Goal: Communication & Community: Answer question/provide support

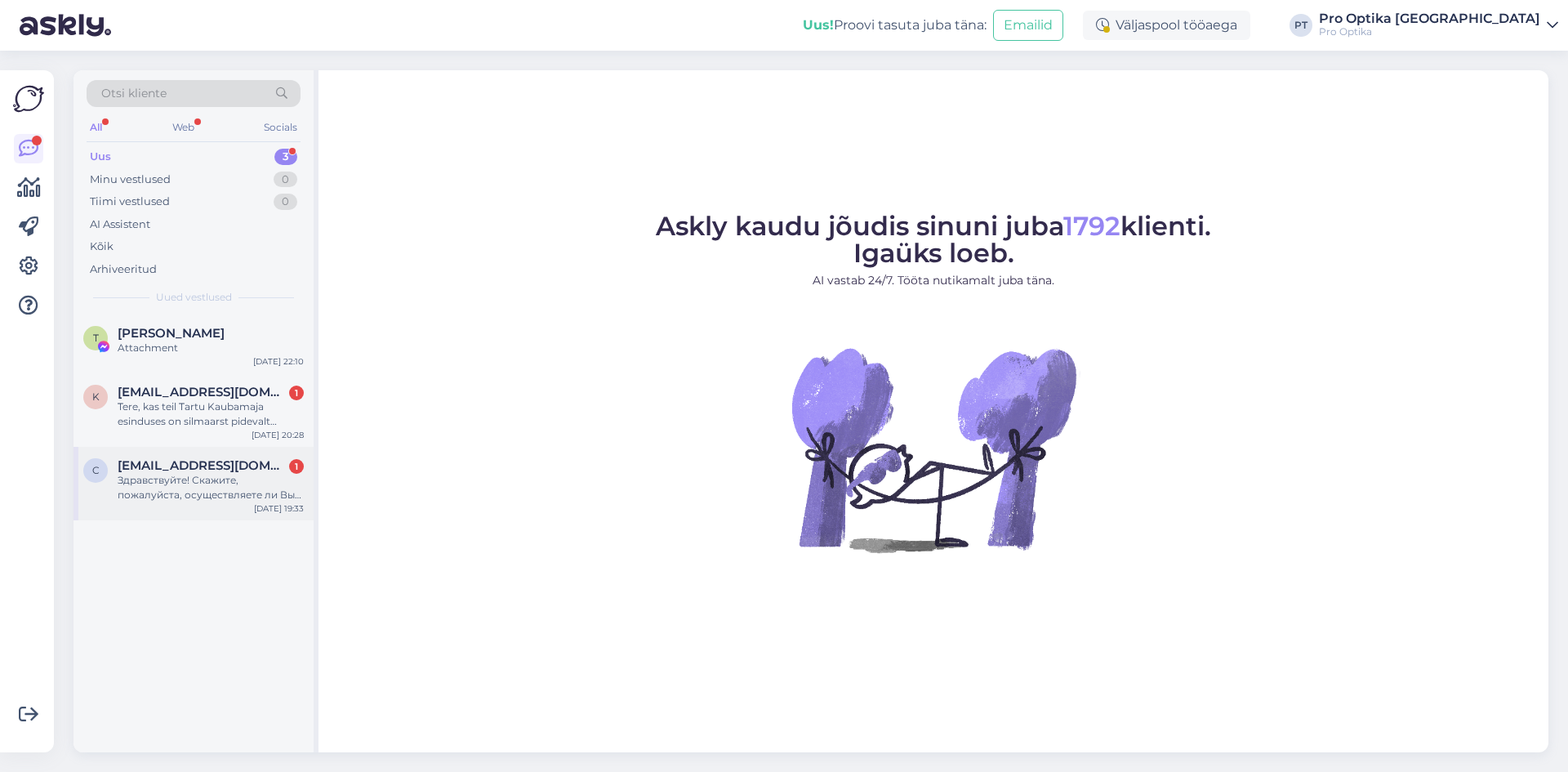
click at [201, 494] on div "Здравствуйте! Скажите, пожалуйста, осуществляете ли Вы ремонт солнцезащитных оч…" at bounding box center [210, 488] width 186 height 29
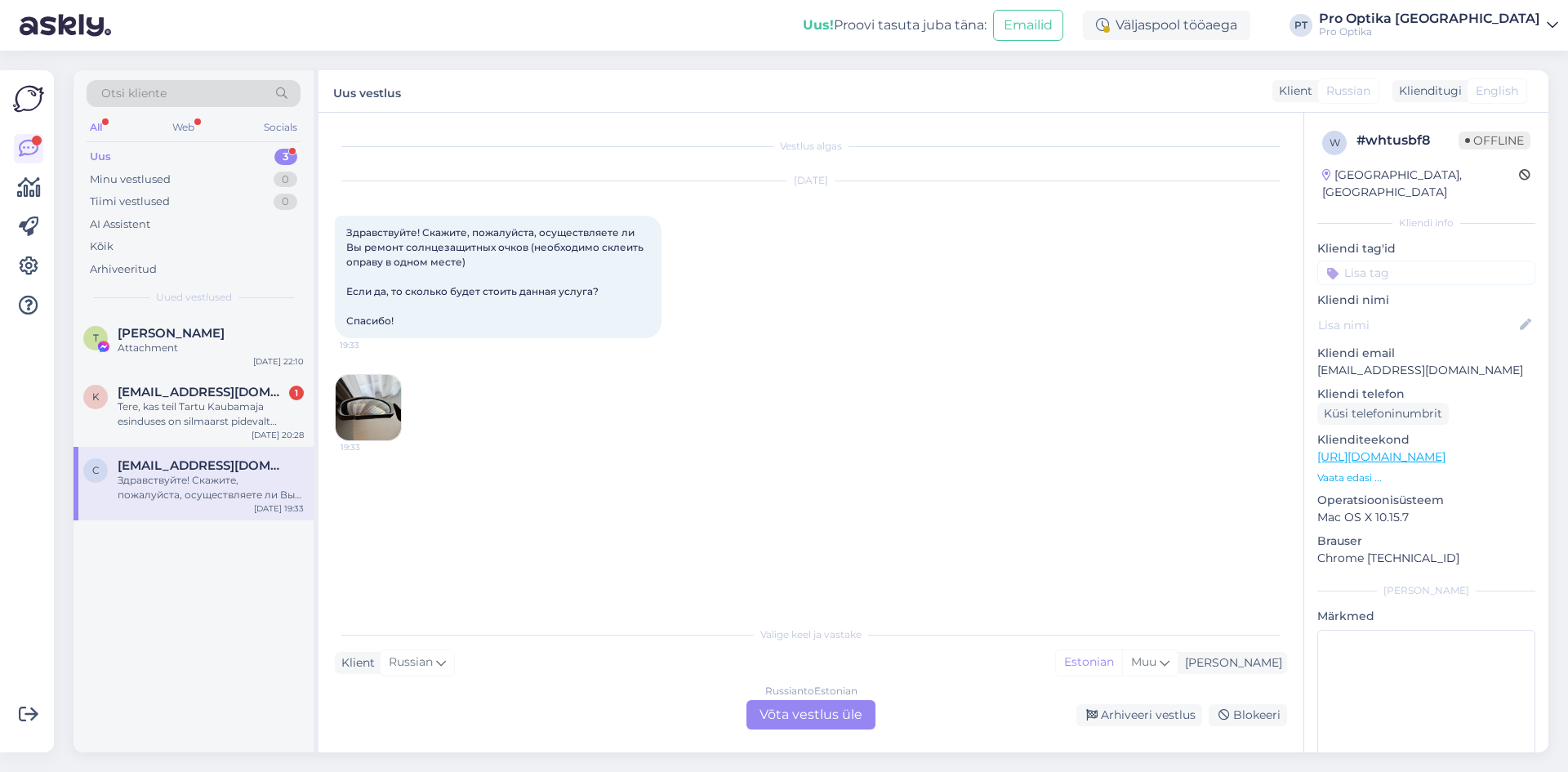
click at [768, 721] on div "Russian to Estonian Võta vestlus üle" at bounding box center [810, 715] width 129 height 29
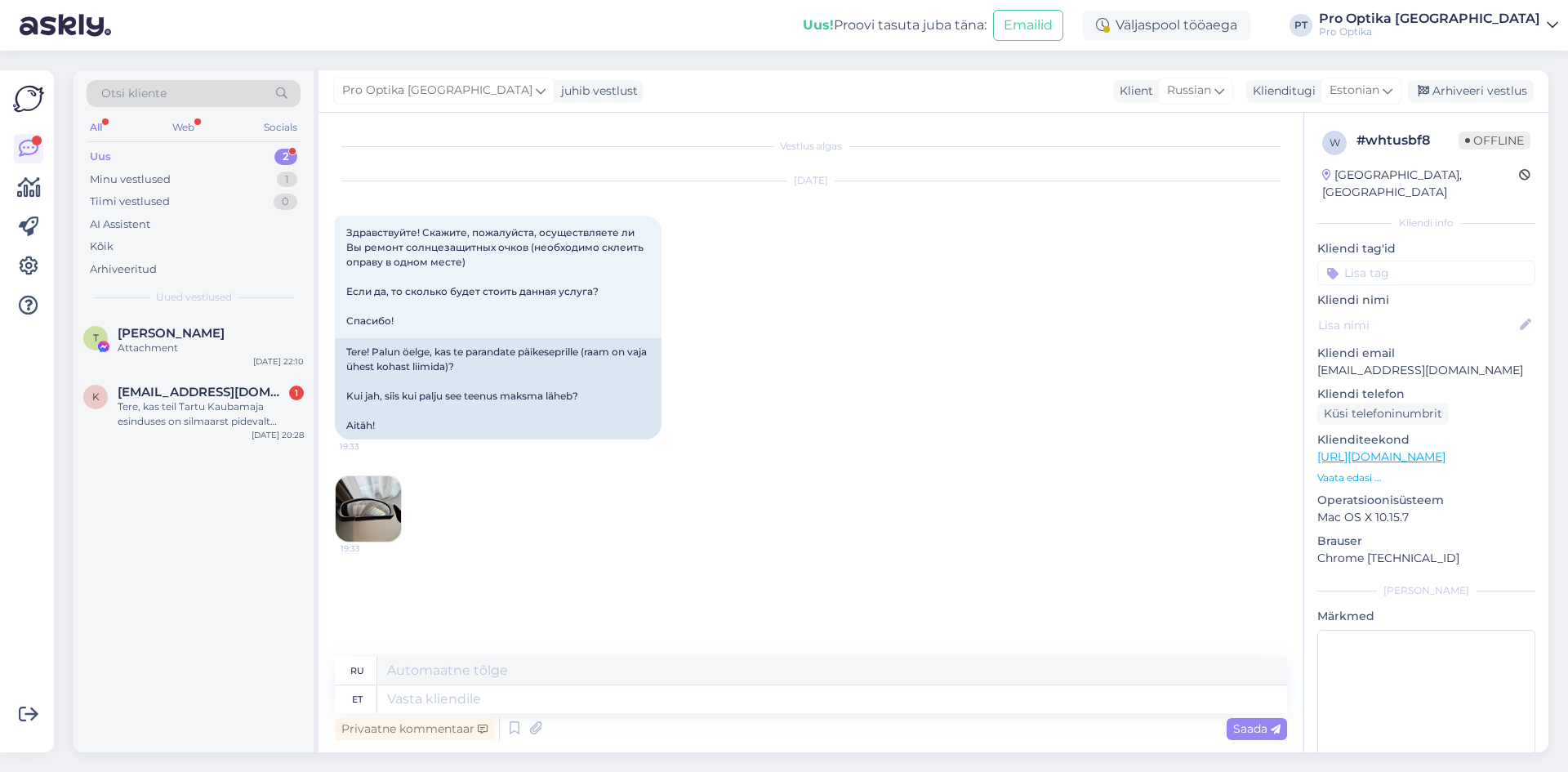
click at [382, 504] on img at bounding box center [367, 508] width 65 height 65
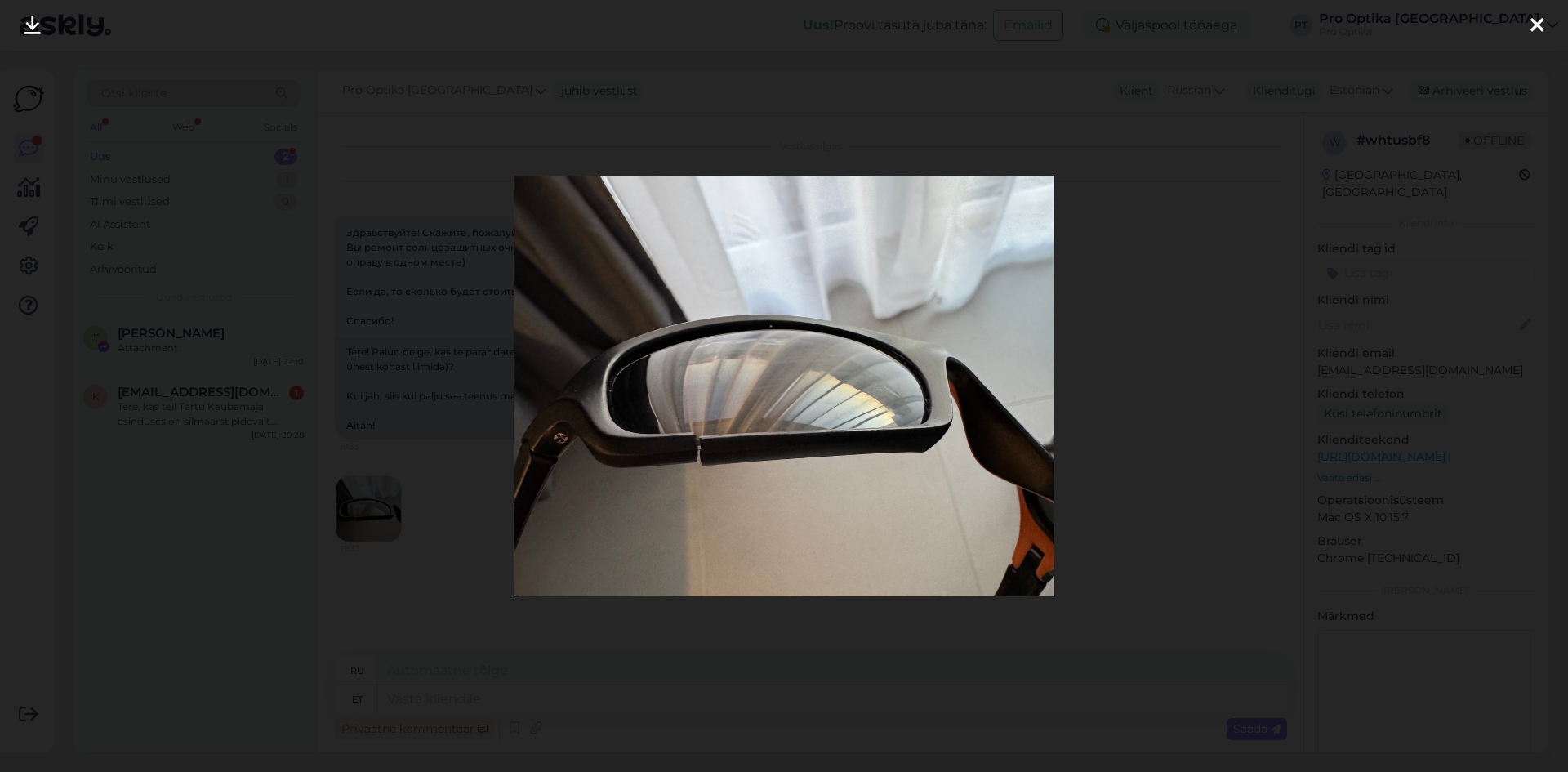
click at [1536, 17] on icon at bounding box center [1537, 26] width 13 height 21
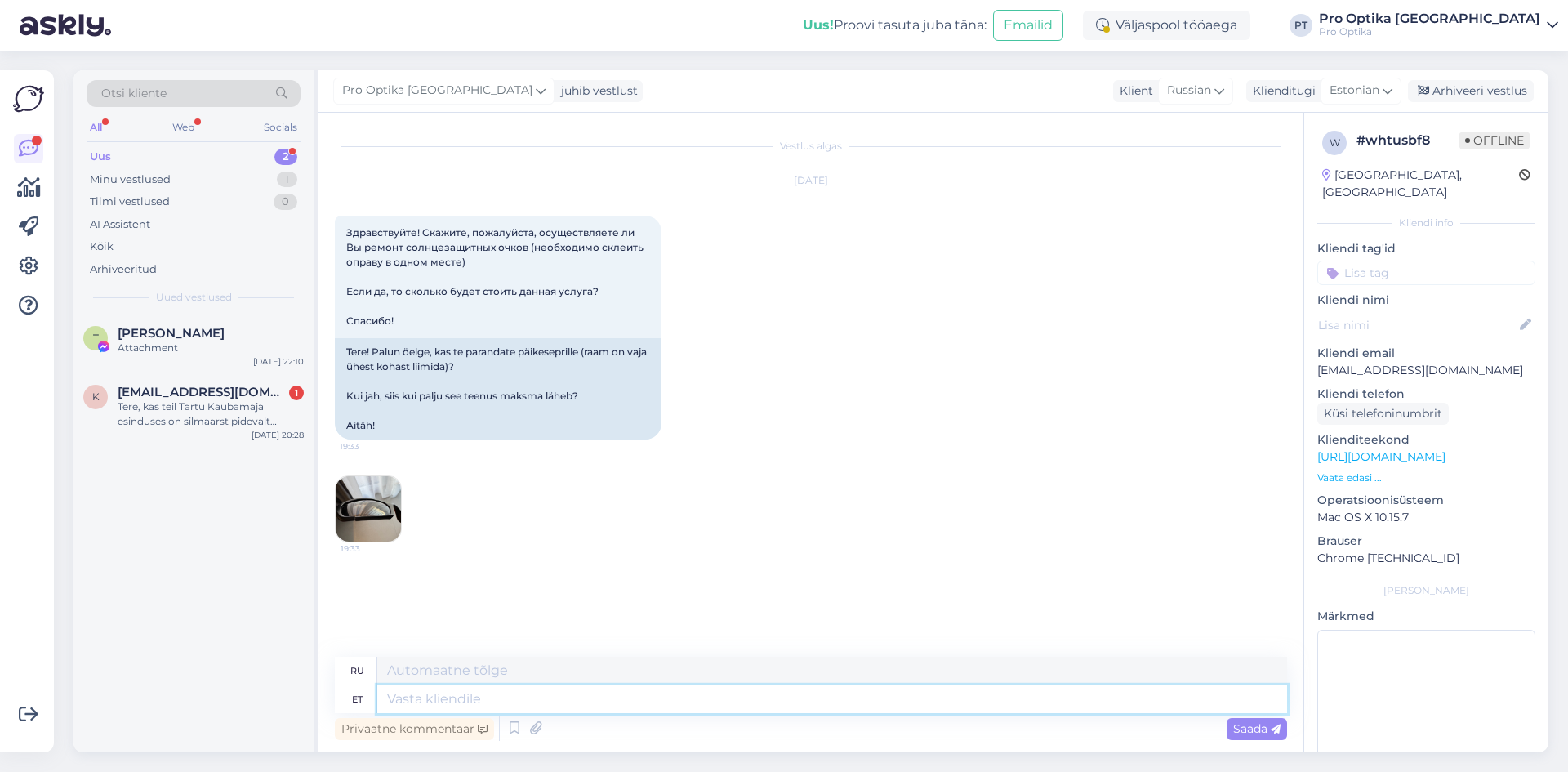
click at [440, 694] on textarea at bounding box center [832, 699] width 909 height 28
type textarea "Tere!"
type textarea "Привет!"
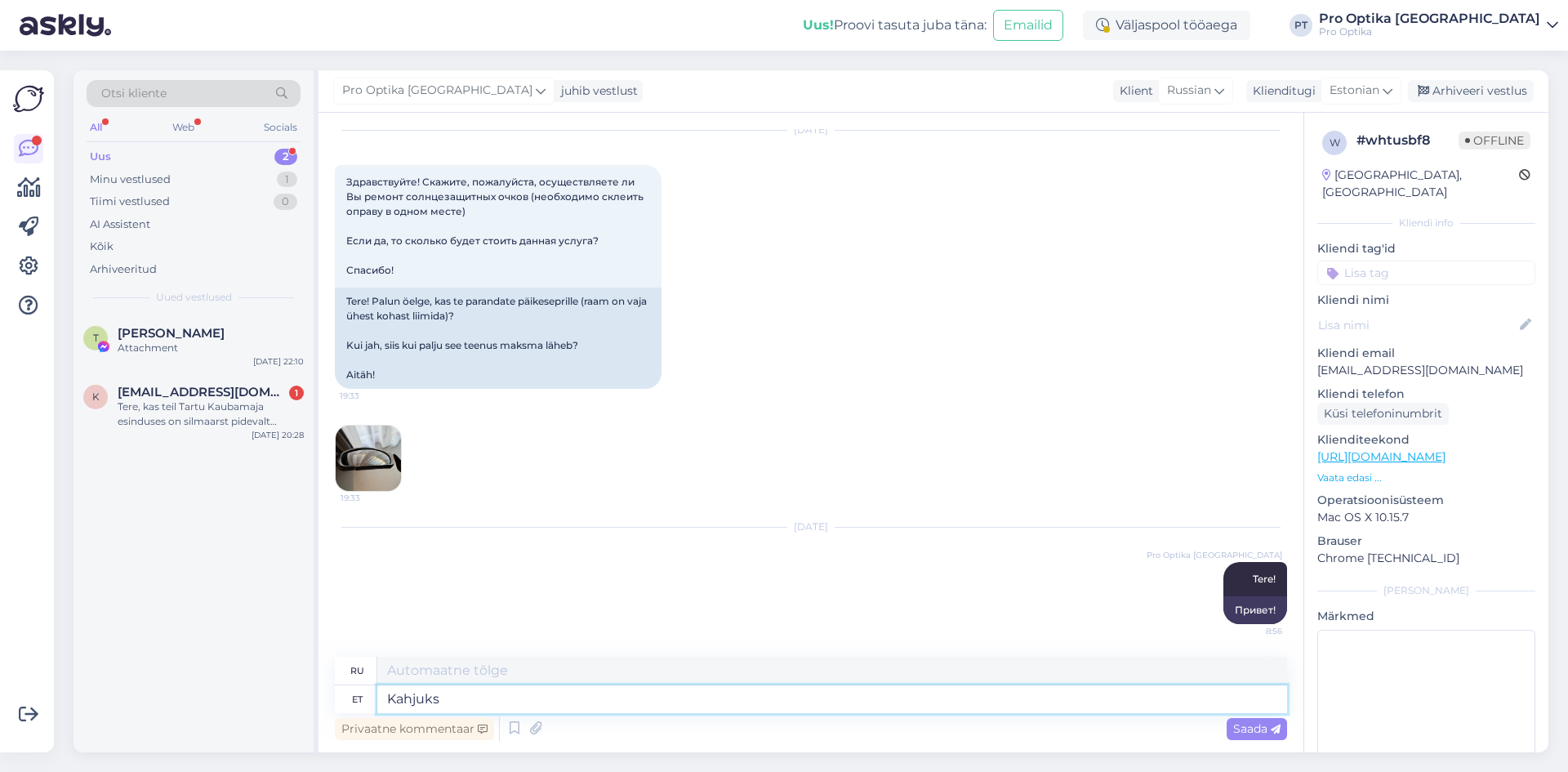
type textarea "Kahjuks"
type textarea "К сожалению"
type textarea "Kahjuks plast"
type textarea "К сожалению пластик"
type textarea "Kahjuks plastikut me"
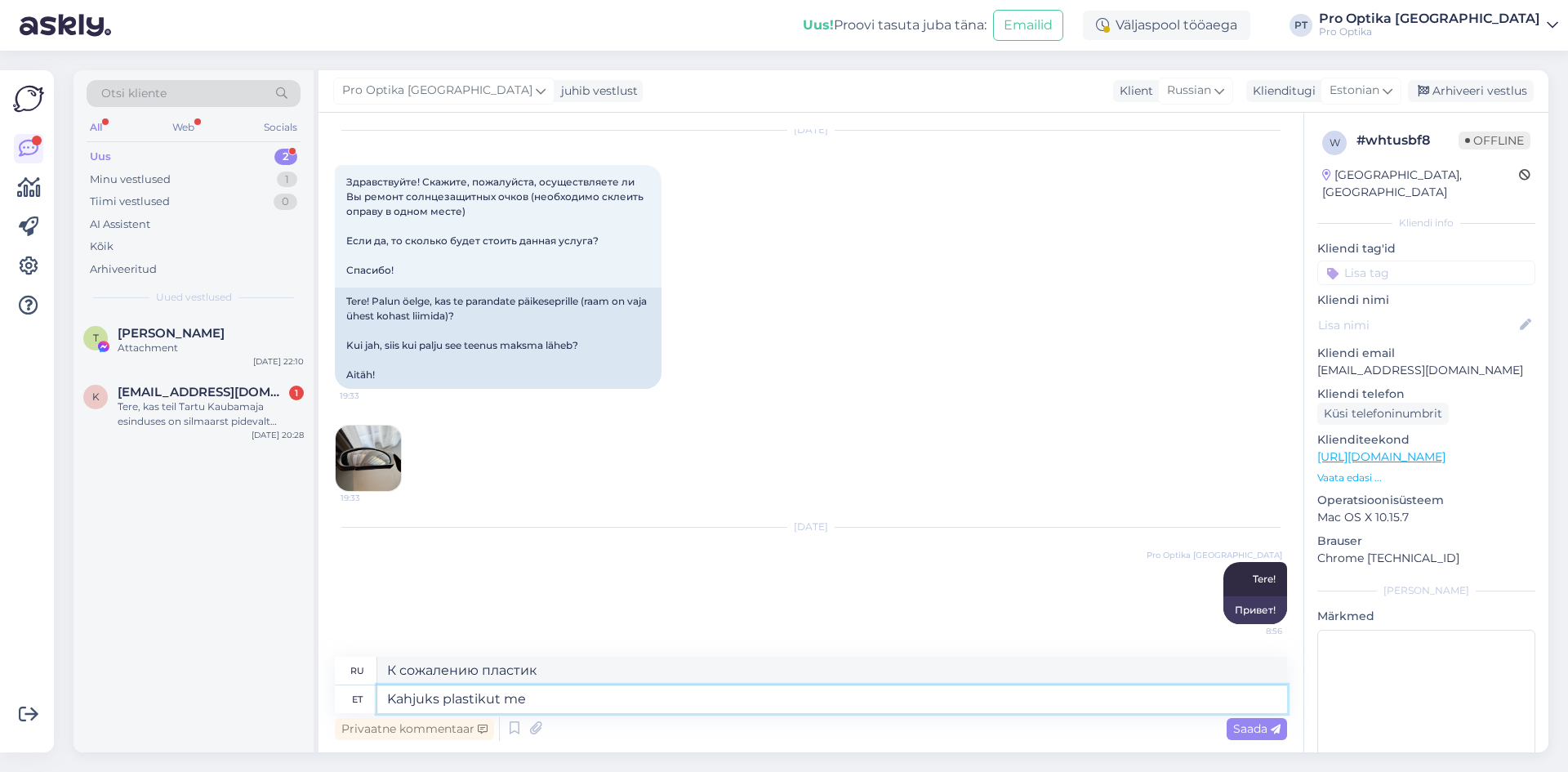
type textarea "К сожалению, пластик"
type textarea "Kahjuks plastikut meie e"
type textarea "К сожалению, мы используем пластик."
type textarea "Kahjuks plastikut meie ei l"
type textarea "К сожалению, мы не используем пластик."
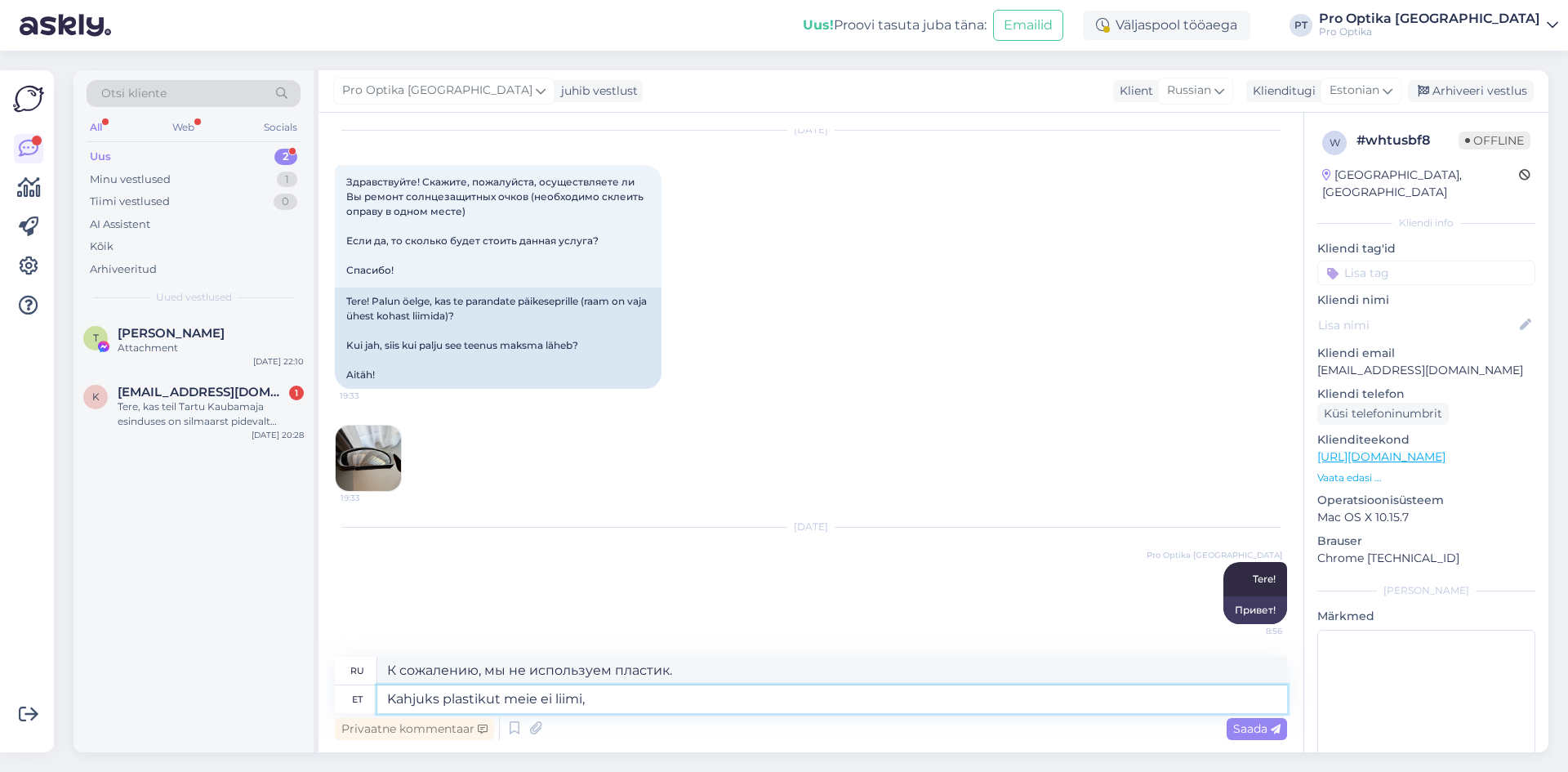
type textarea "Kahjuks plastikut meie ei liimi,"
type textarea "К сожалению, мы не склеиваем пластик,"
type textarea "Kahjuks plastikut meie ei liimi, Te"
type textarea "К сожалению, мы не склеиваем пластик, вы"
type textarea "Kahjuks plastikut meie ei liimi, [PERSON_NAME]"
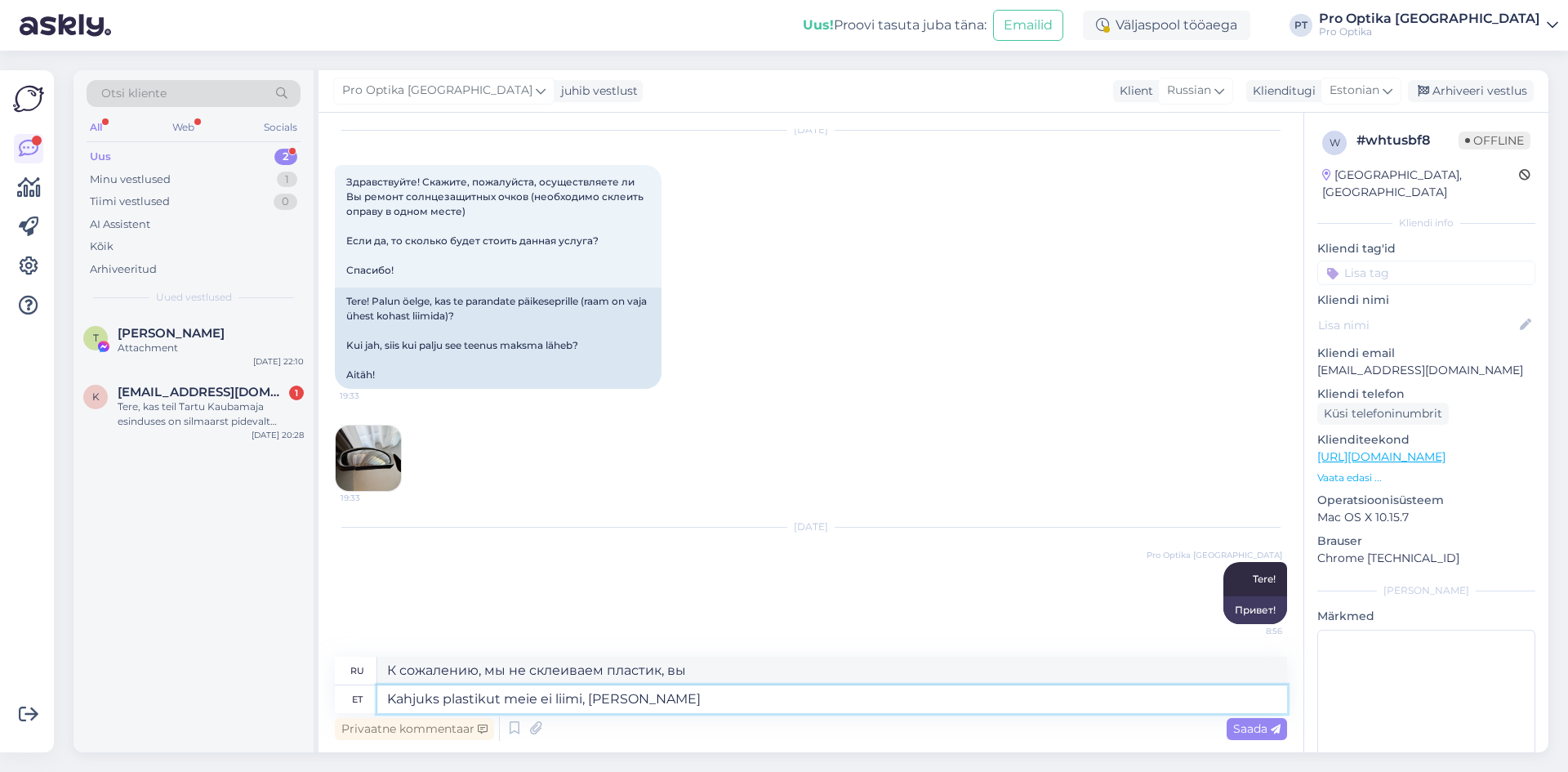
type textarea "К сожалению, мы не склеиваем пластик, вы можете"
type textarea "Kahjuks plastikut meie ei liimi, Te või"
type textarea "К сожалению, мы не склеиваем пластик, вы берете"
type textarea "Kahjuks plastikut meie ei liimi, Te võite"
type textarea "К сожалению, мы не склеиваем пластик, вы можете"
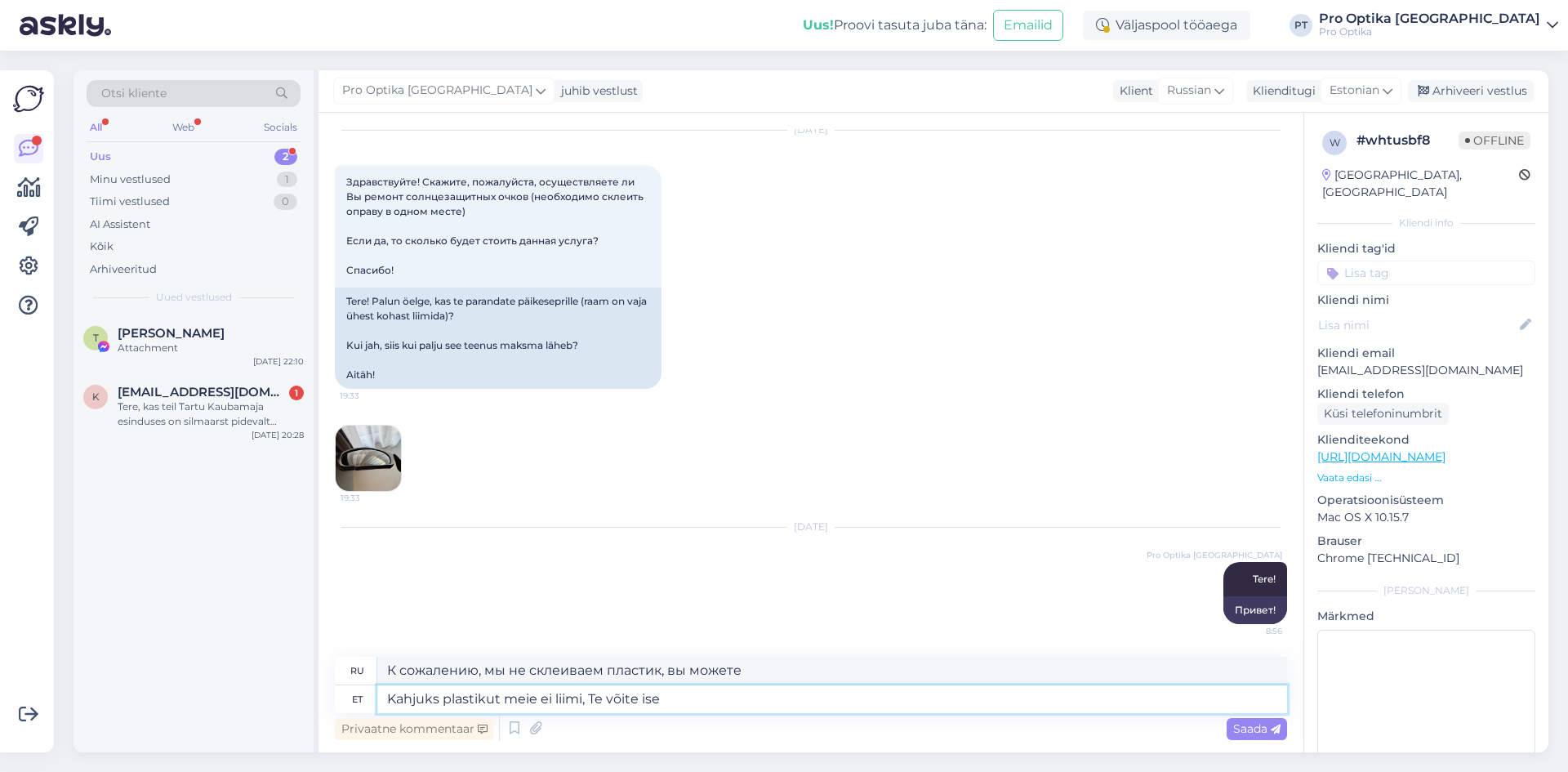
type textarea "Kahjuks plastikut meie ei liimi, Te võite ise k"
type textarea "К сожалению, мы не склеиваем пластик, вы можете сделать это самостоятельно."
type textarea "Kahjuks plastikut meie ei liimi, Te võite ise kodus"
type textarea "К сожалению, мы не склеиваем пластик, вы можете сделать это самостоятельно в до…"
type textarea "Kahjuks plastikut meie ei liimi, Te võite ise kodus millegiga"
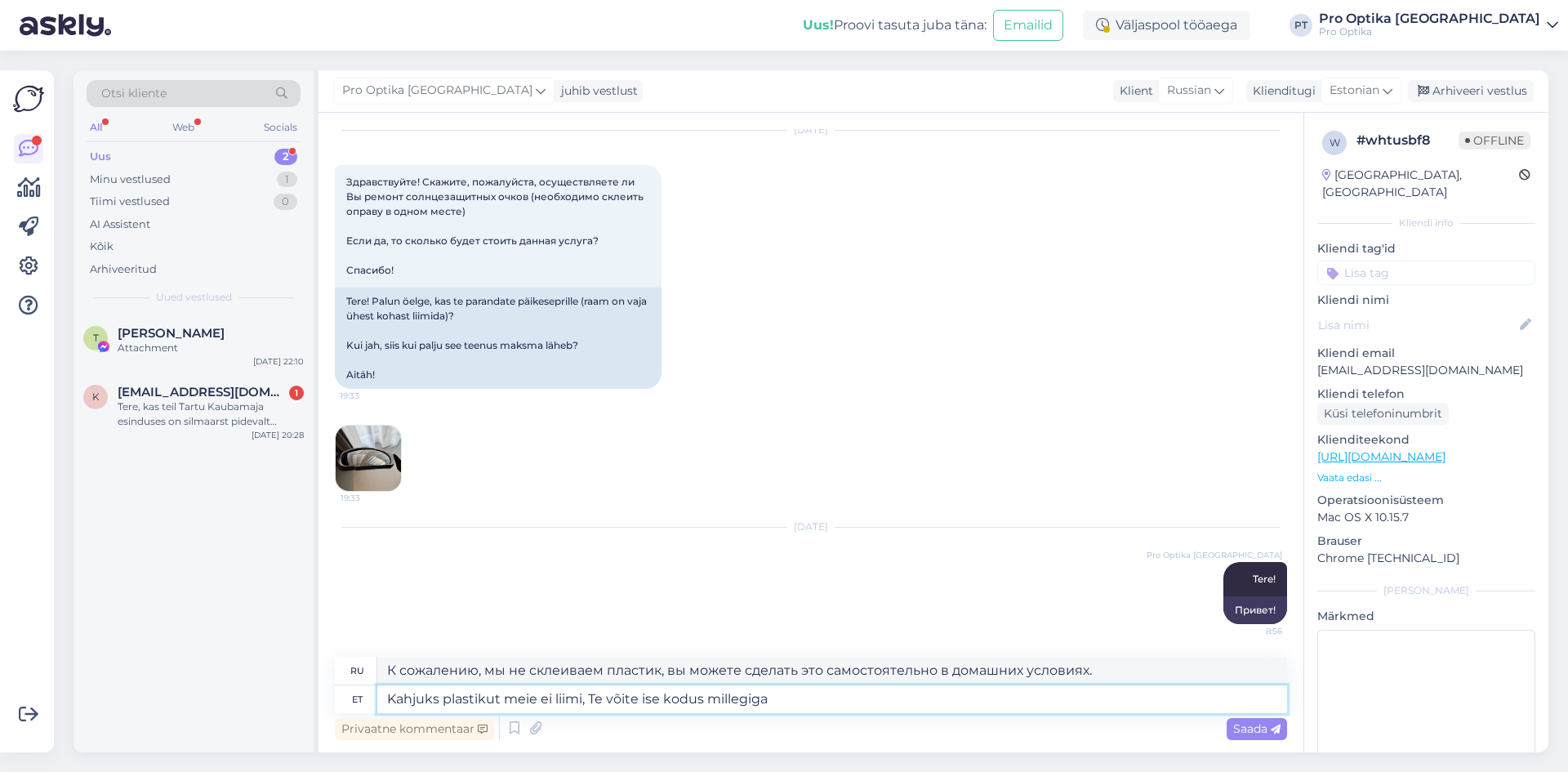
type textarea "К сожалению, мы не склеиваем пластик, вы можете сделать это самостоятельно дома…"
type textarea "Kahjuks plastikut meie ei liimi, Te võite ise kodus millegiga liimida k"
type textarea "К сожалению, мы не склеиваем пластик, вы можете склеить его самостоятельно дома…"
type textarea "Kahjuks plastikut meie ei liimi, Te võite ise kodus millegiga liimida kinni või…"
type textarea "К сожалению, мы не склеиваем пластик, вы можете склеить его сами дома чем-нибуд…"
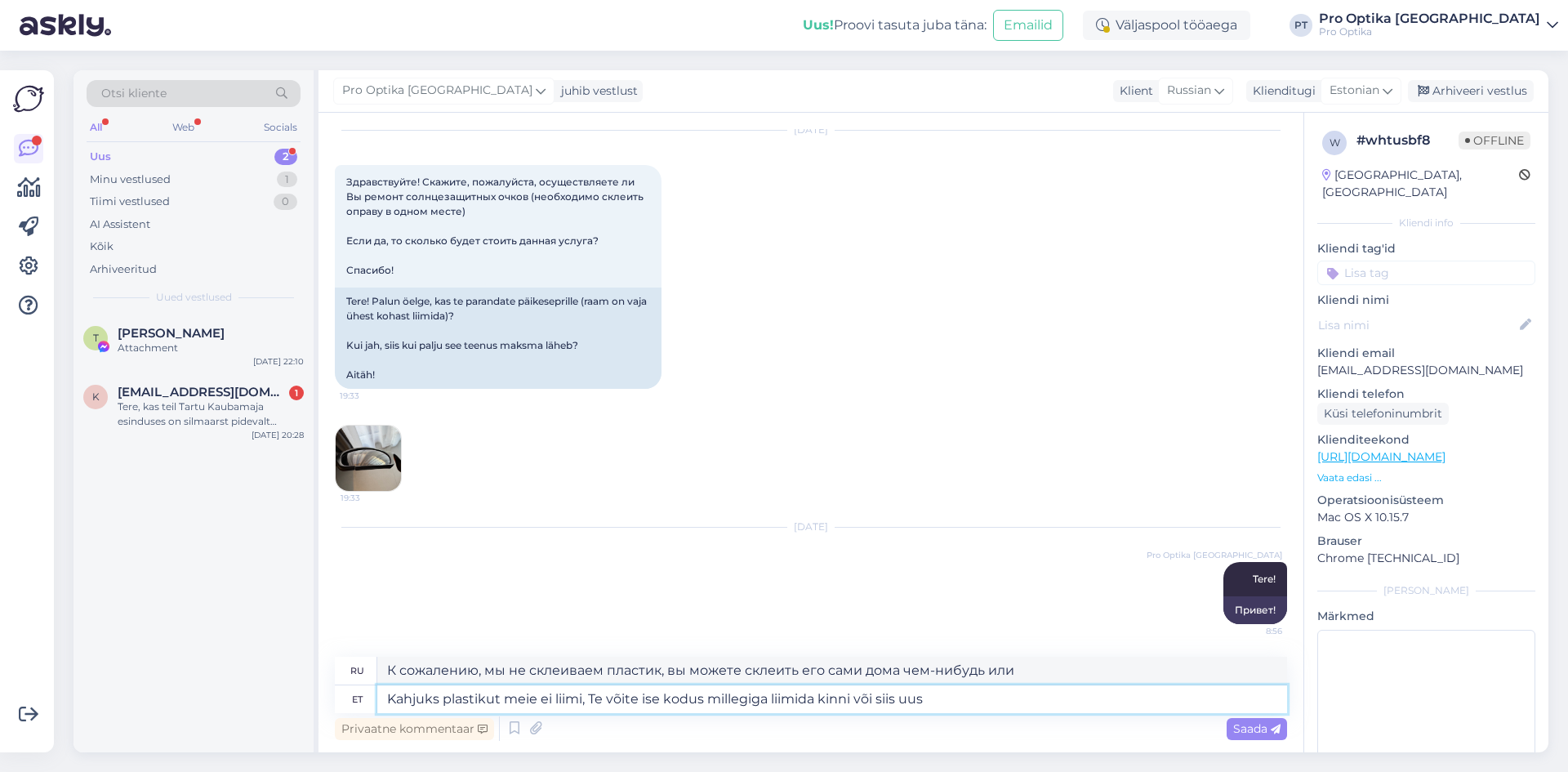
type textarea "Kahjuks plastikut meie ei liimi, Te võite ise kodus millegiga liimida kinni või…"
type textarea "К сожалению, мы не склеиваем пластик, вы можете склеить его самостоятельно дома…"
type textarea "Kahjuks plastikut meie ei liimi, Te võite ise kodus millegiga liimida kinni või…"
type textarea "К сожалению, мы не склеиваем пластик, вы можете склеить его самостоятельно дома…"
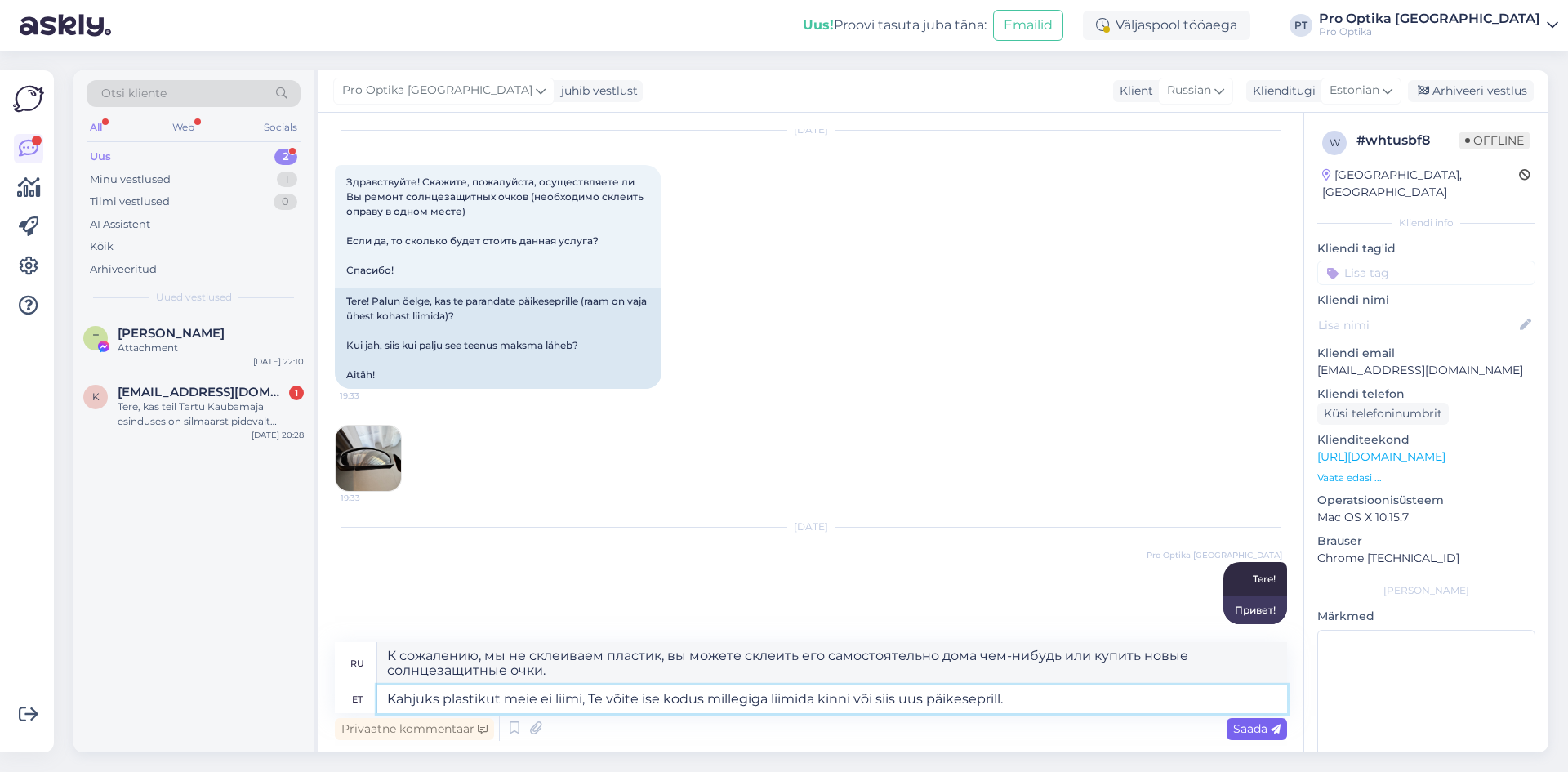
type textarea "Kahjuks plastikut meie ei liimi, Te võite ise kodus millegiga liimida kinni või…"
click at [1237, 732] on span "Saada" at bounding box center [1257, 729] width 48 height 15
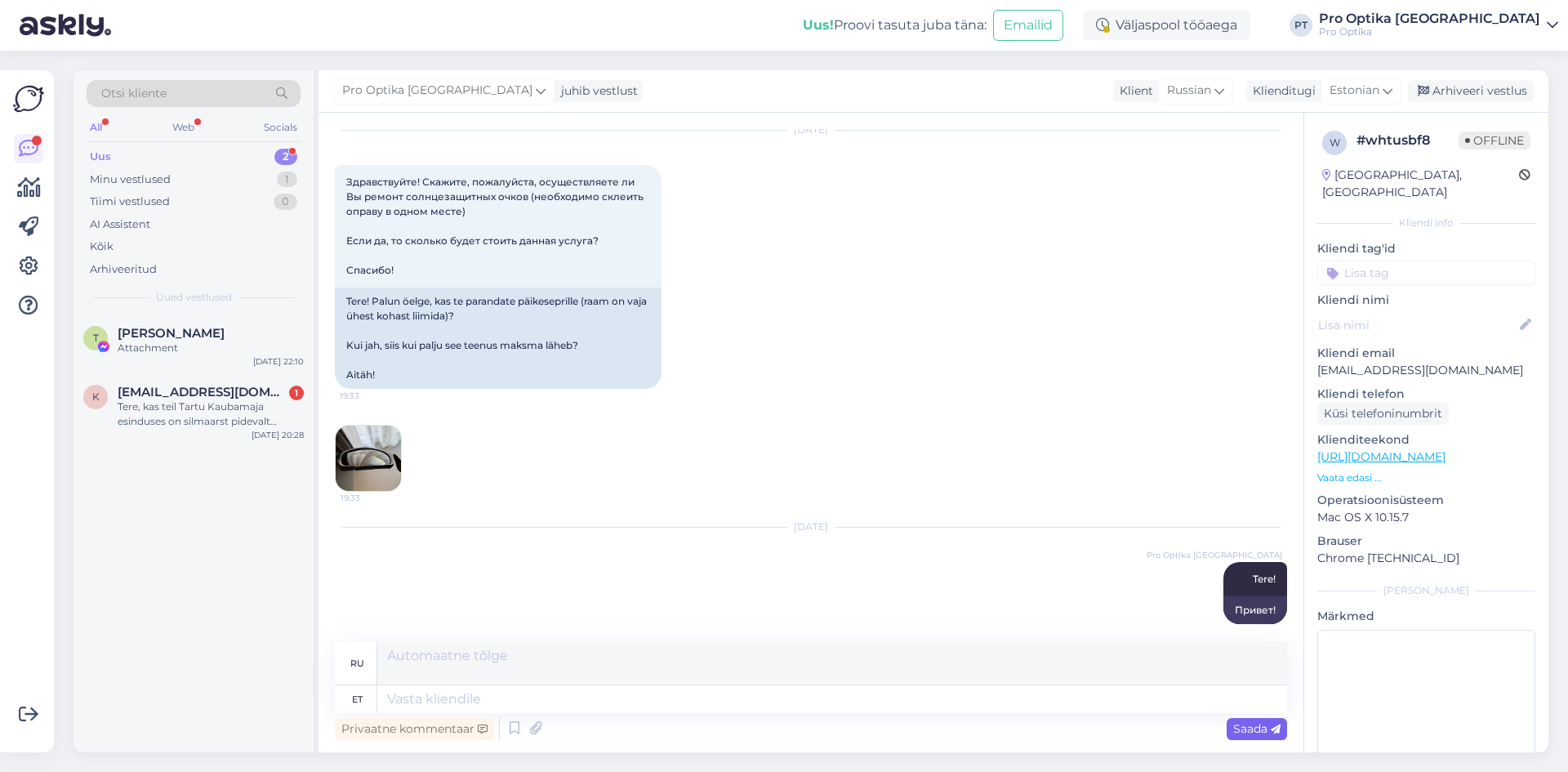
scroll to position [193, 0]
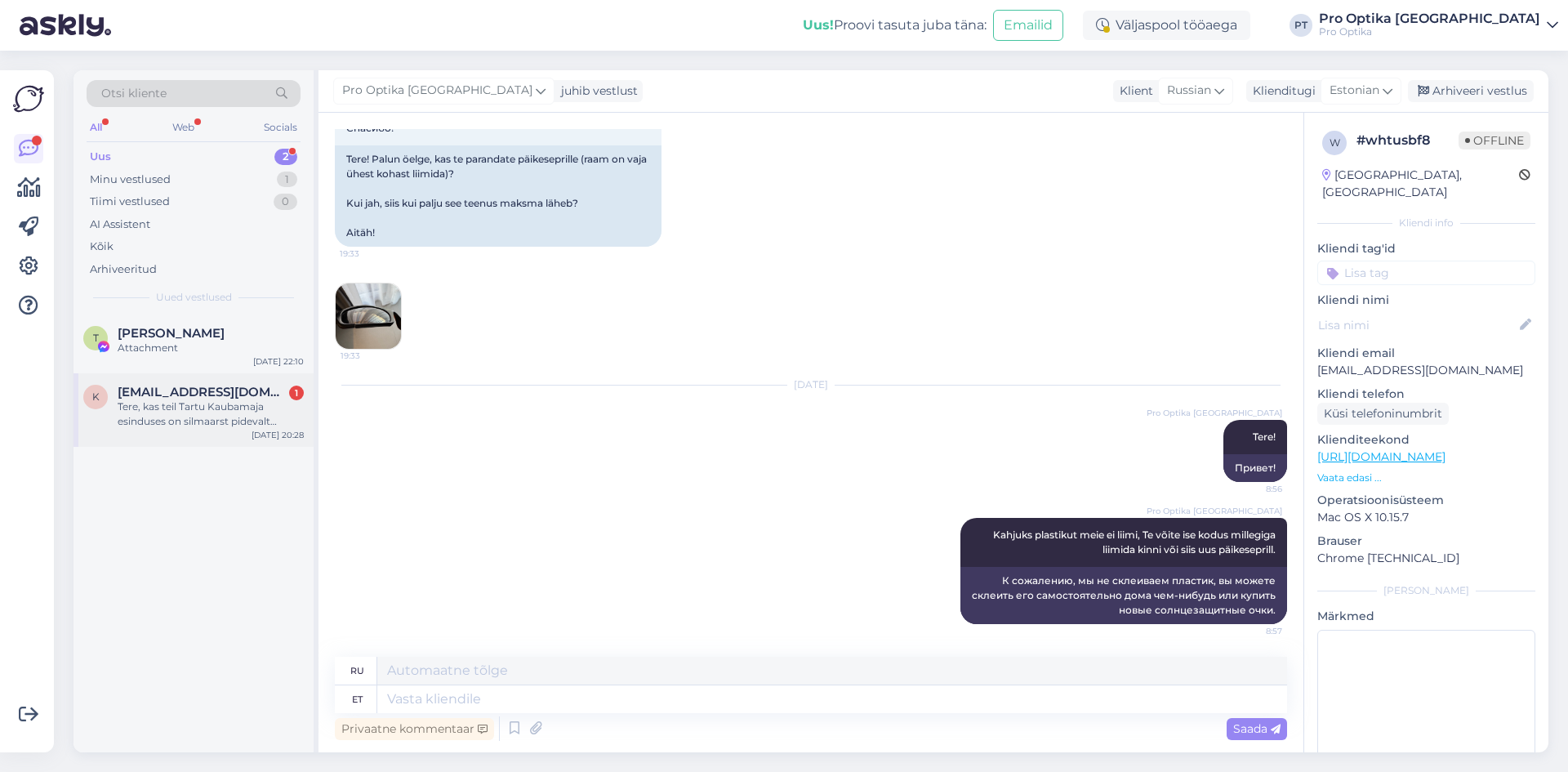
click at [252, 414] on div "Tere, kas teil Tartu Kaubamaja esinduses on silmaarst pidevalt olemas ?" at bounding box center [210, 414] width 186 height 29
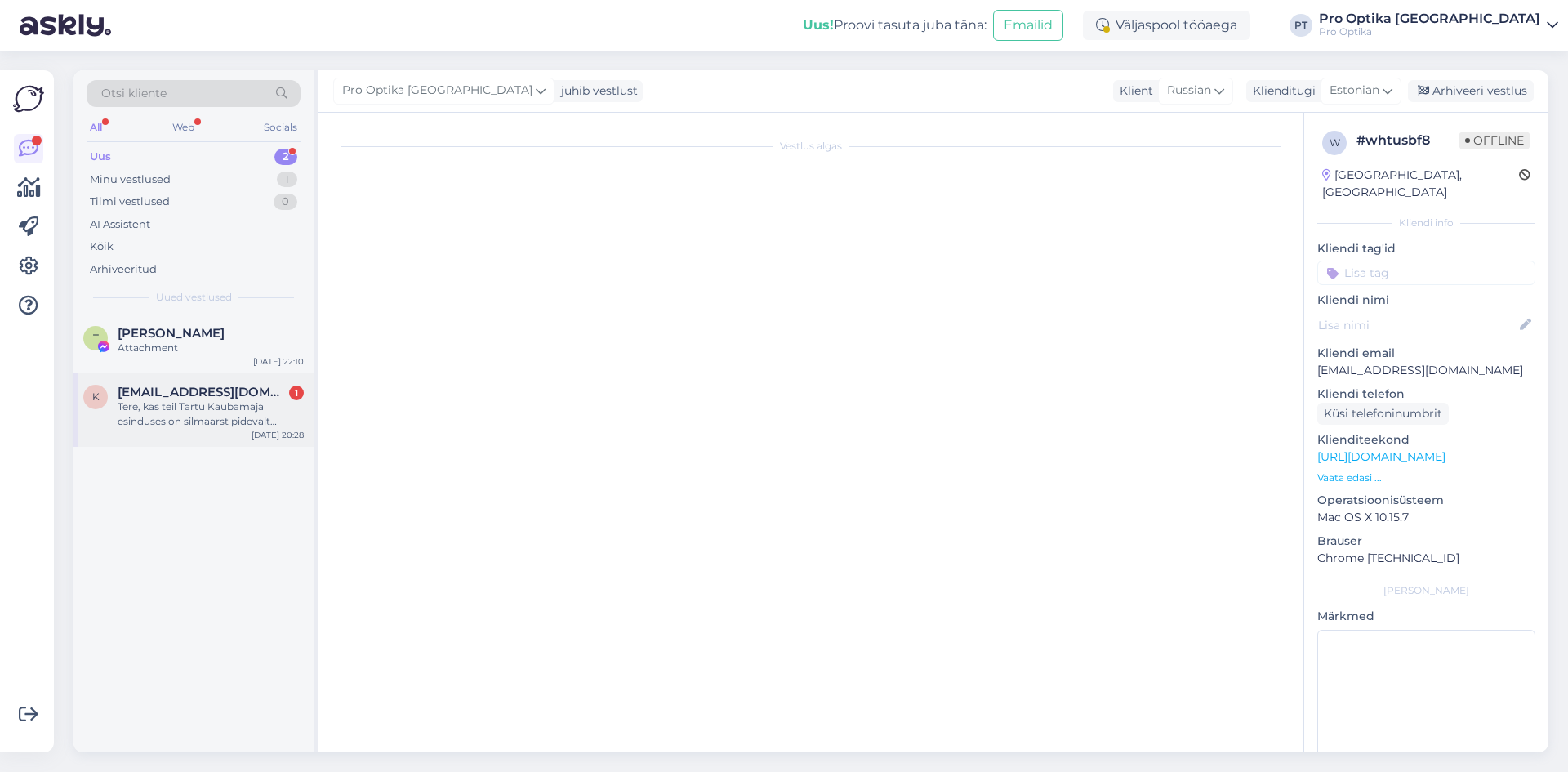
scroll to position [0, 0]
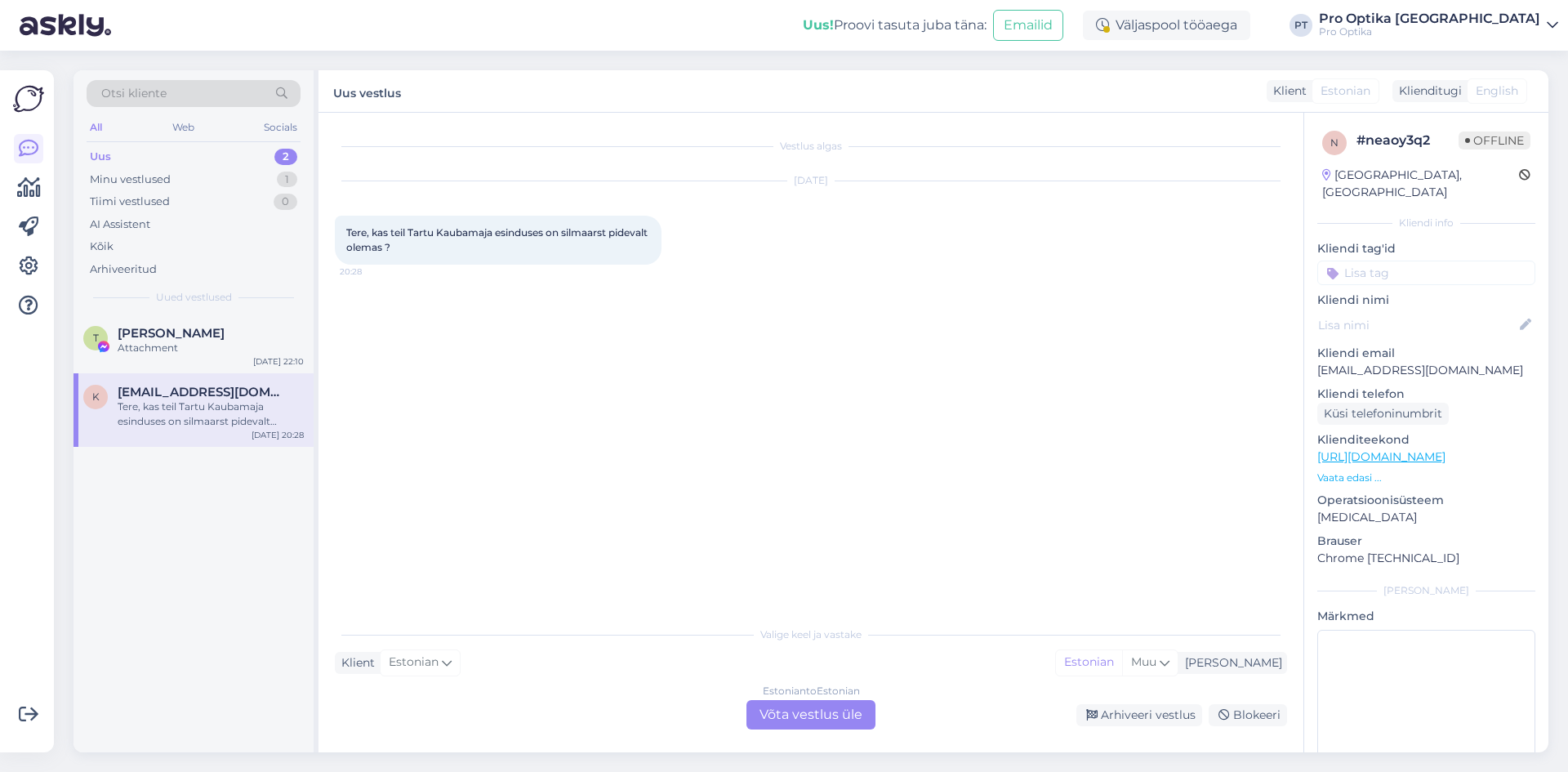
click at [835, 723] on div "Estonian to Estonian Võta vestlus üle" at bounding box center [810, 715] width 129 height 29
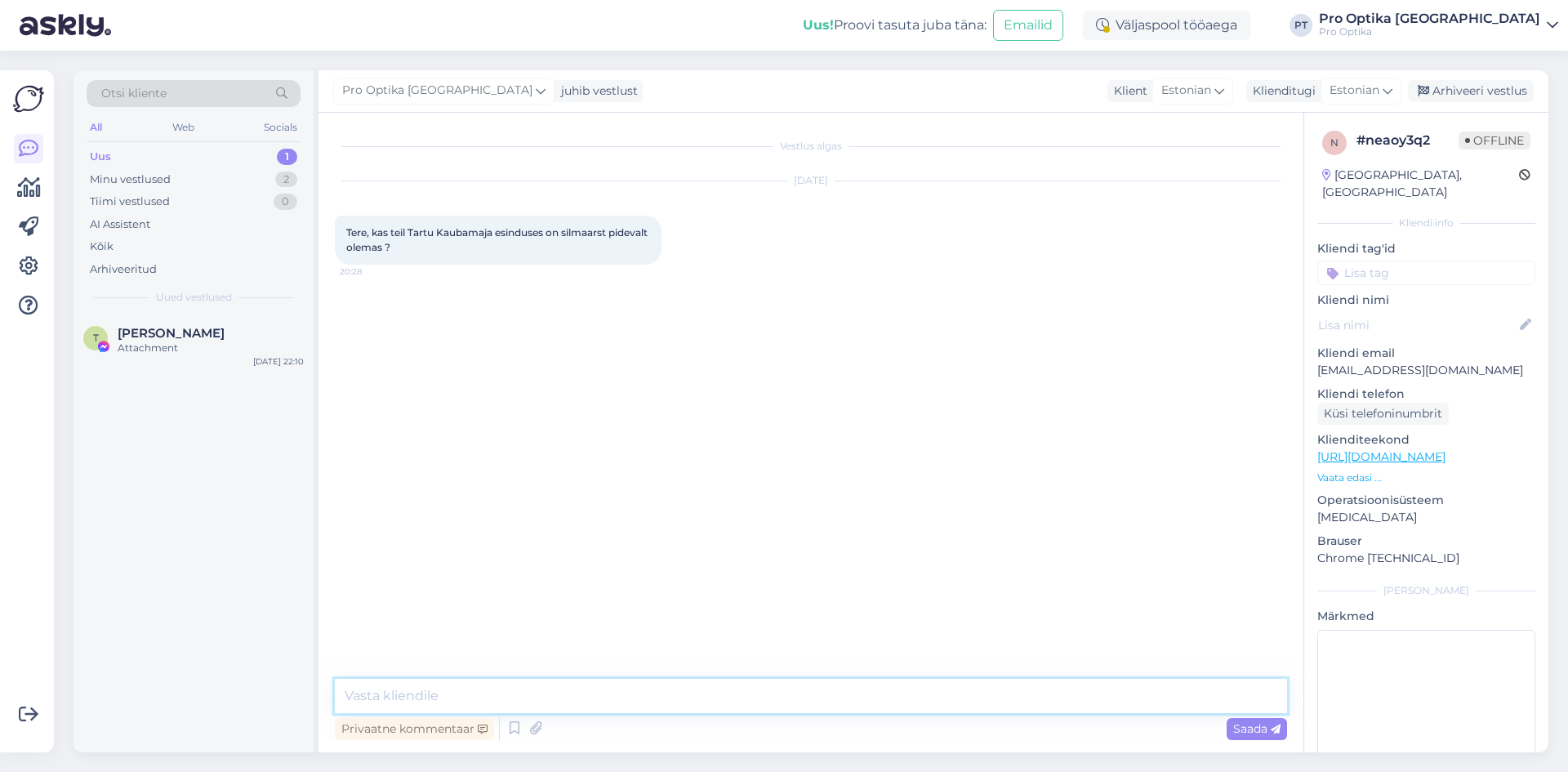
click at [628, 692] on textarea at bounding box center [810, 696] width 952 height 34
type textarea "Tere!"
click at [464, 693] on textarea "Tartu Kaubamajas ei ole silmaarsti, meil võtab vastu optometrist." at bounding box center [810, 696] width 952 height 34
click at [637, 698] on textarea "Tartu Kaubamajas [PERSON_NAME] ole silmaarsti, meil võtab vastu optometrist." at bounding box center [810, 696] width 952 height 34
type textarea "Tartu Kaubamajas meil ei ole silmaarsti, võtab vastu optometrist."
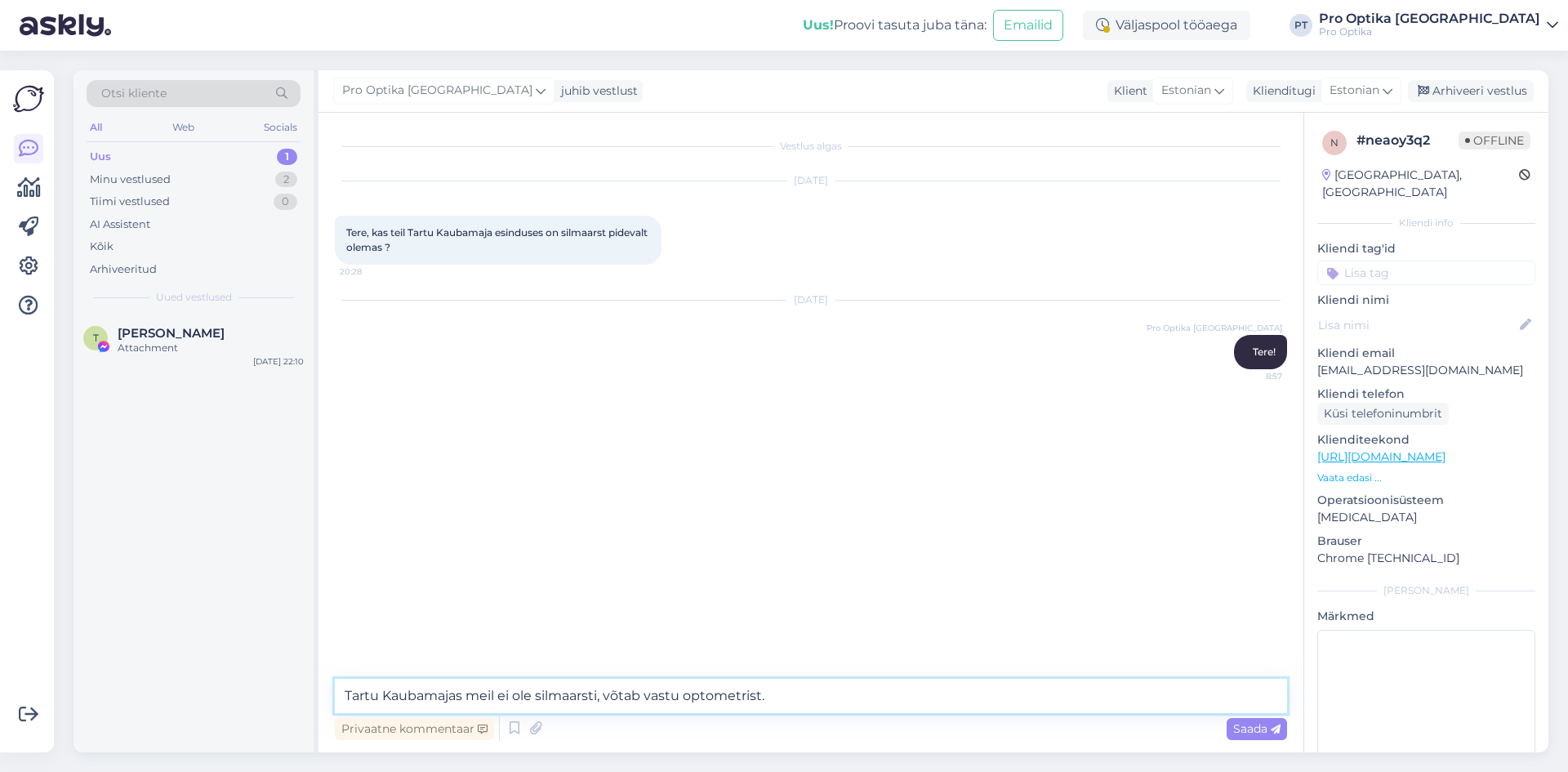
click at [843, 687] on textarea "Tartu Kaubamajas meil ei ole silmaarsti, võtab vastu optometrist." at bounding box center [810, 696] width 952 height 34
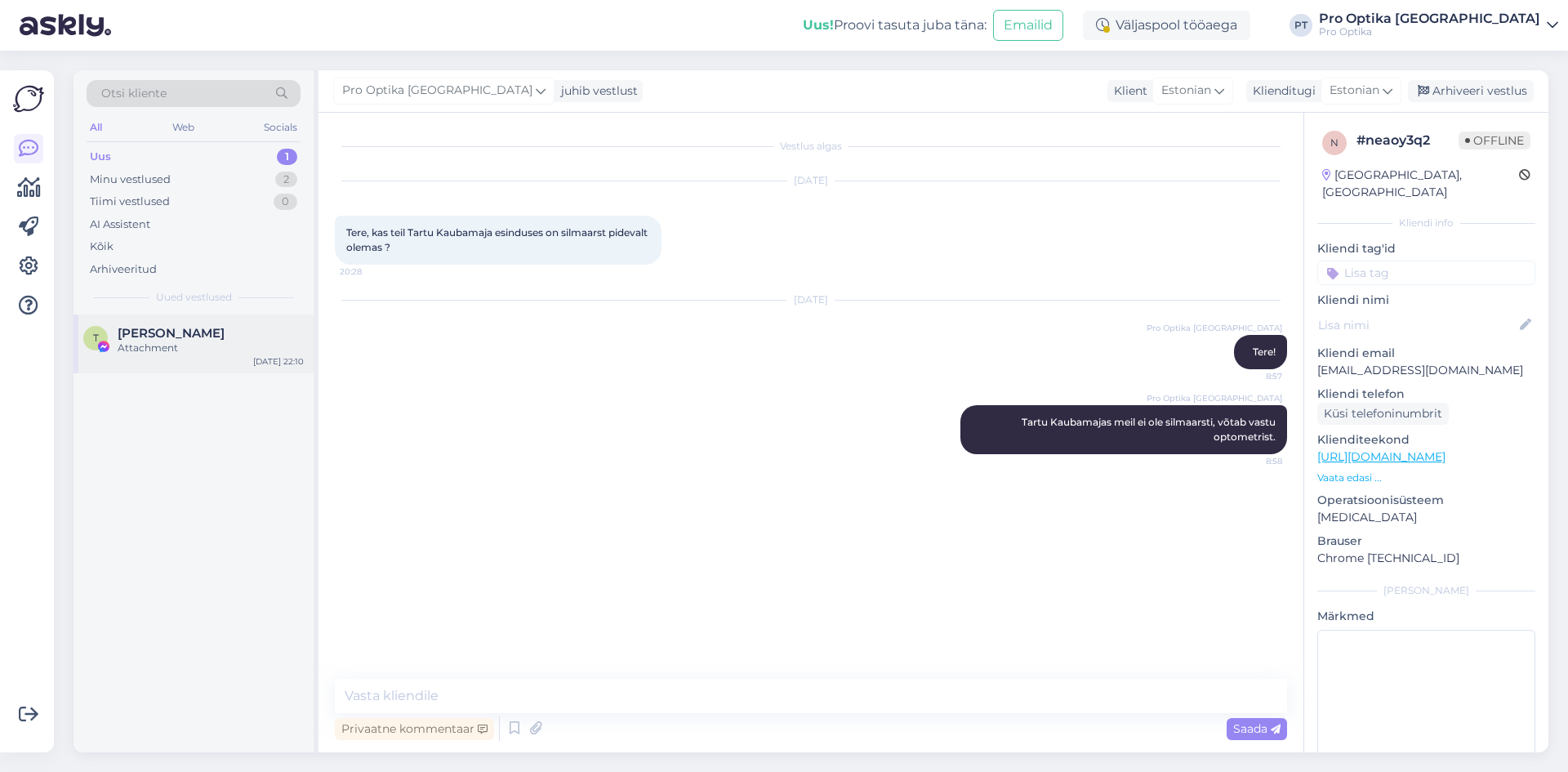
click at [204, 360] on div "T [PERSON_NAME] Attachment [DATE] 22:10" at bounding box center [193, 344] width 240 height 59
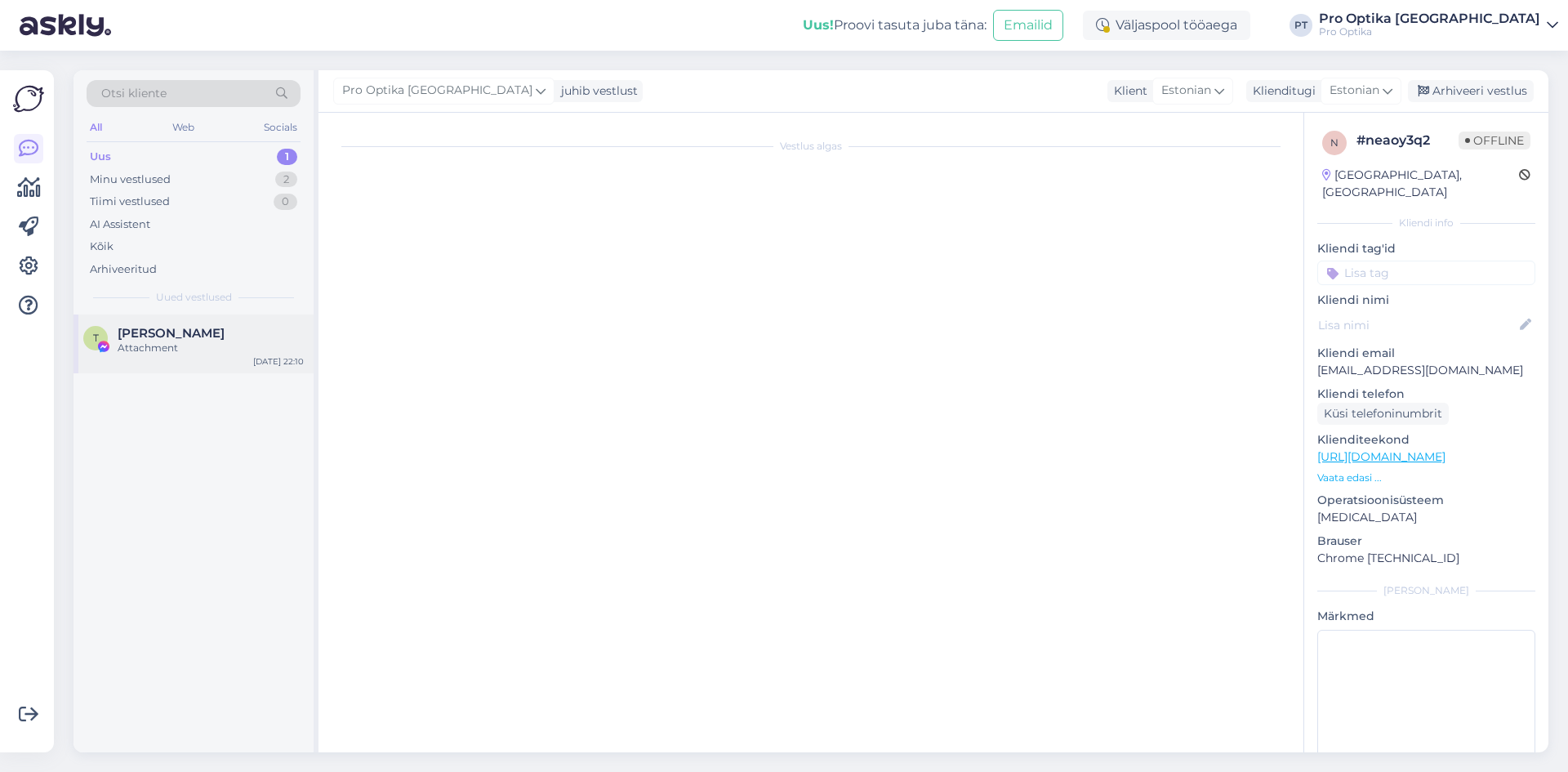
scroll to position [320, 0]
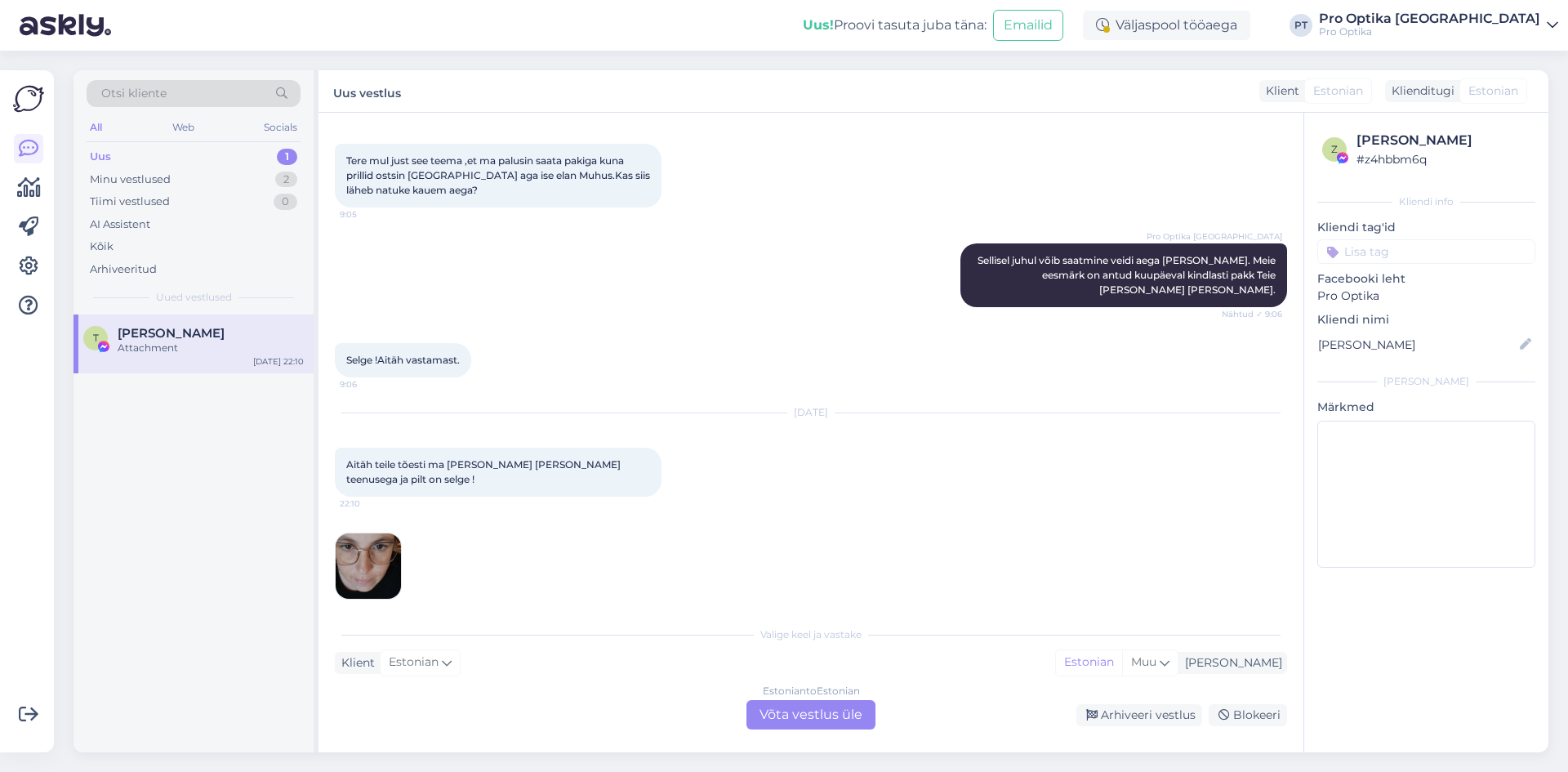
click at [368, 550] on img at bounding box center [367, 565] width 65 height 65
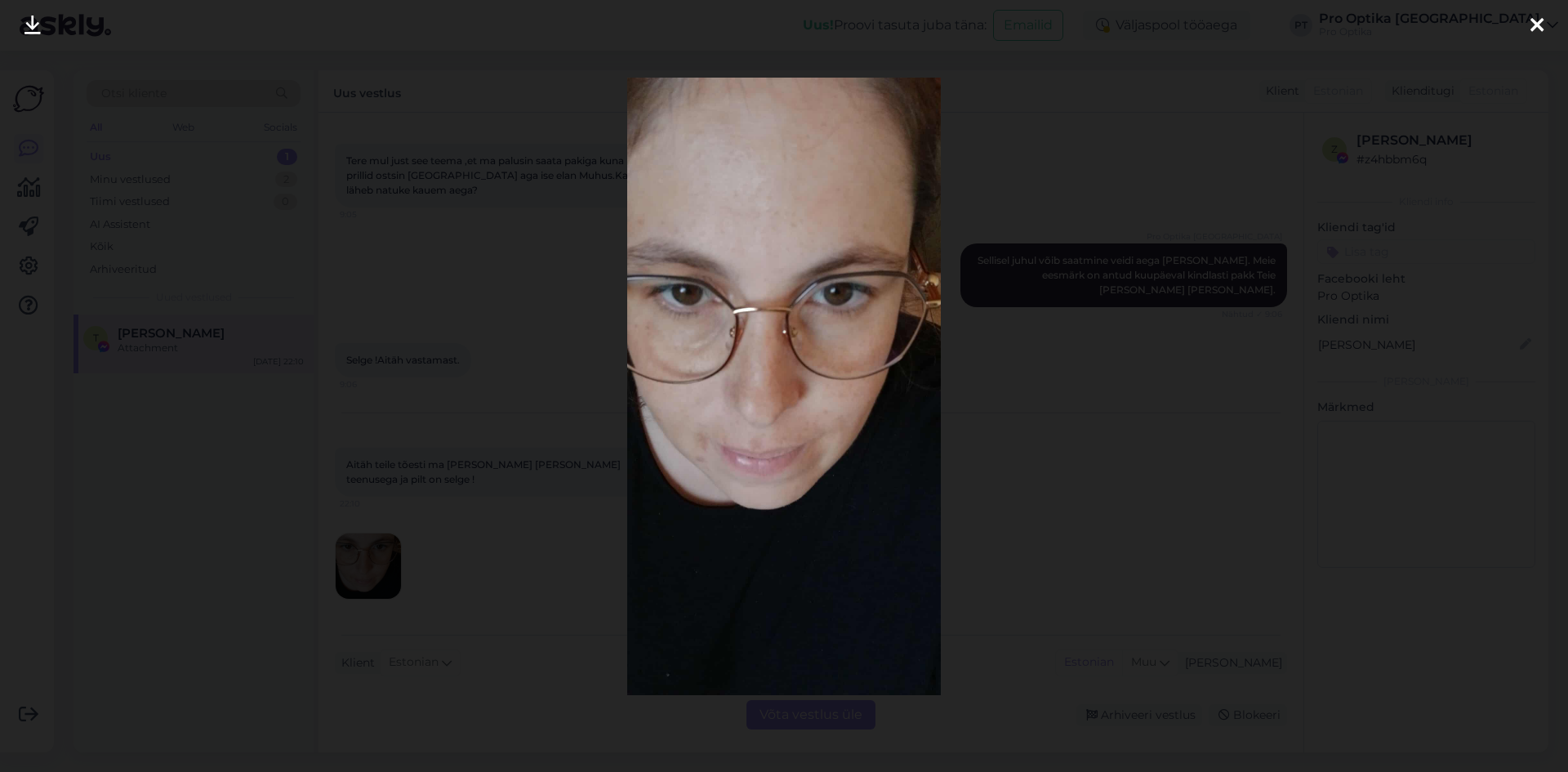
click at [1536, 28] on icon at bounding box center [1537, 26] width 13 height 21
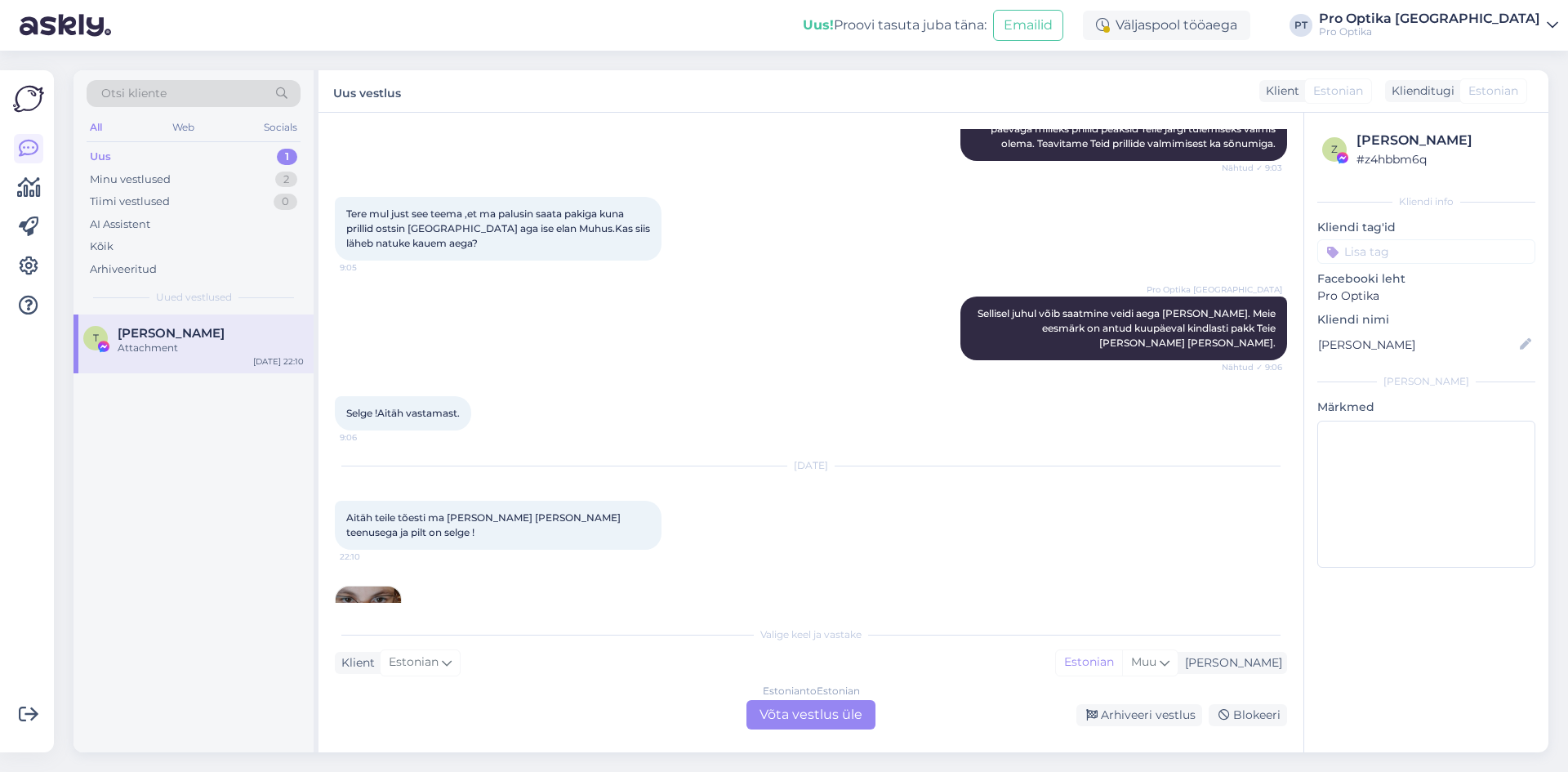
scroll to position [239, 0]
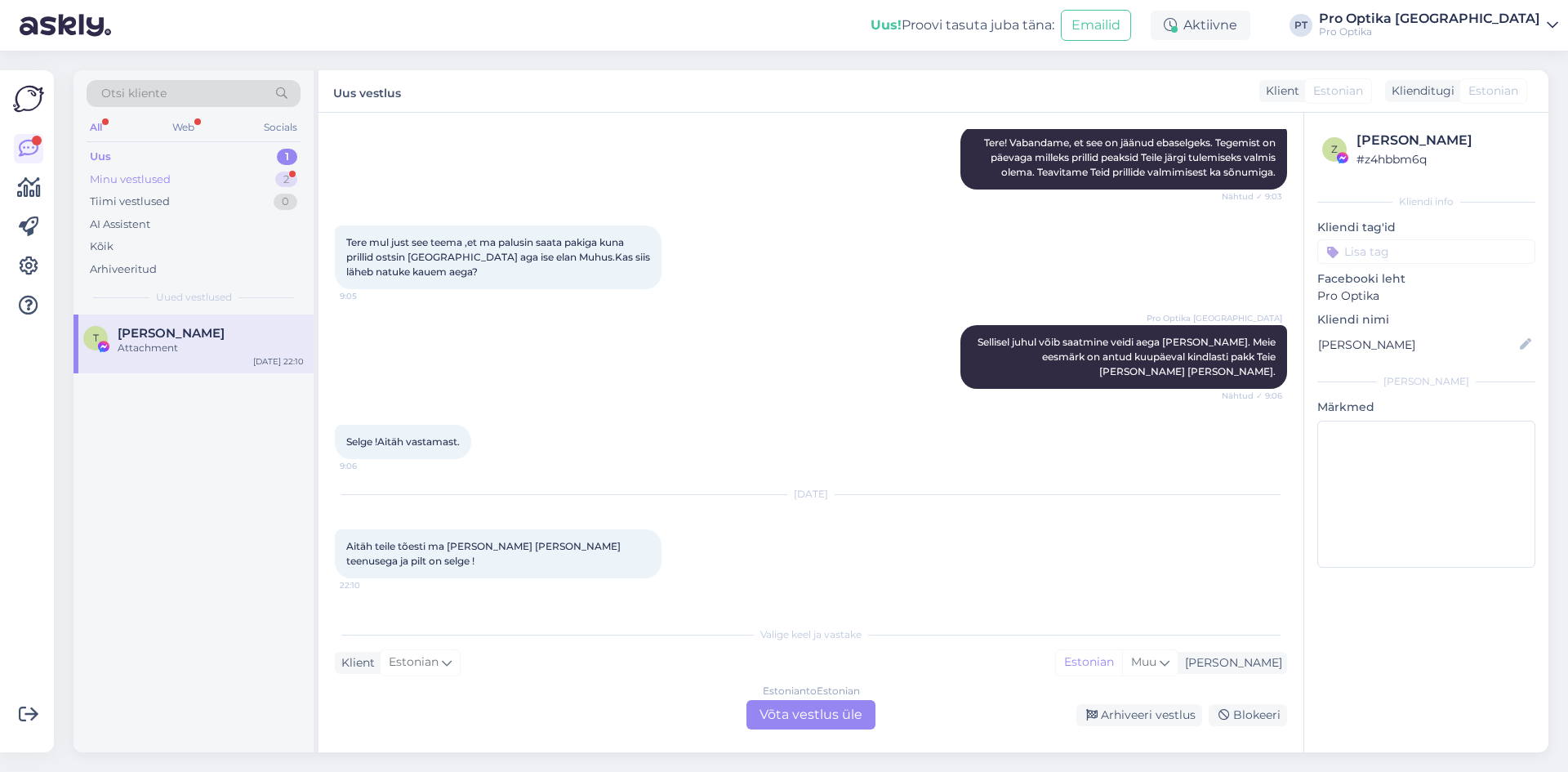
click at [265, 176] on div "Minu vestlused 2" at bounding box center [193, 179] width 214 height 23
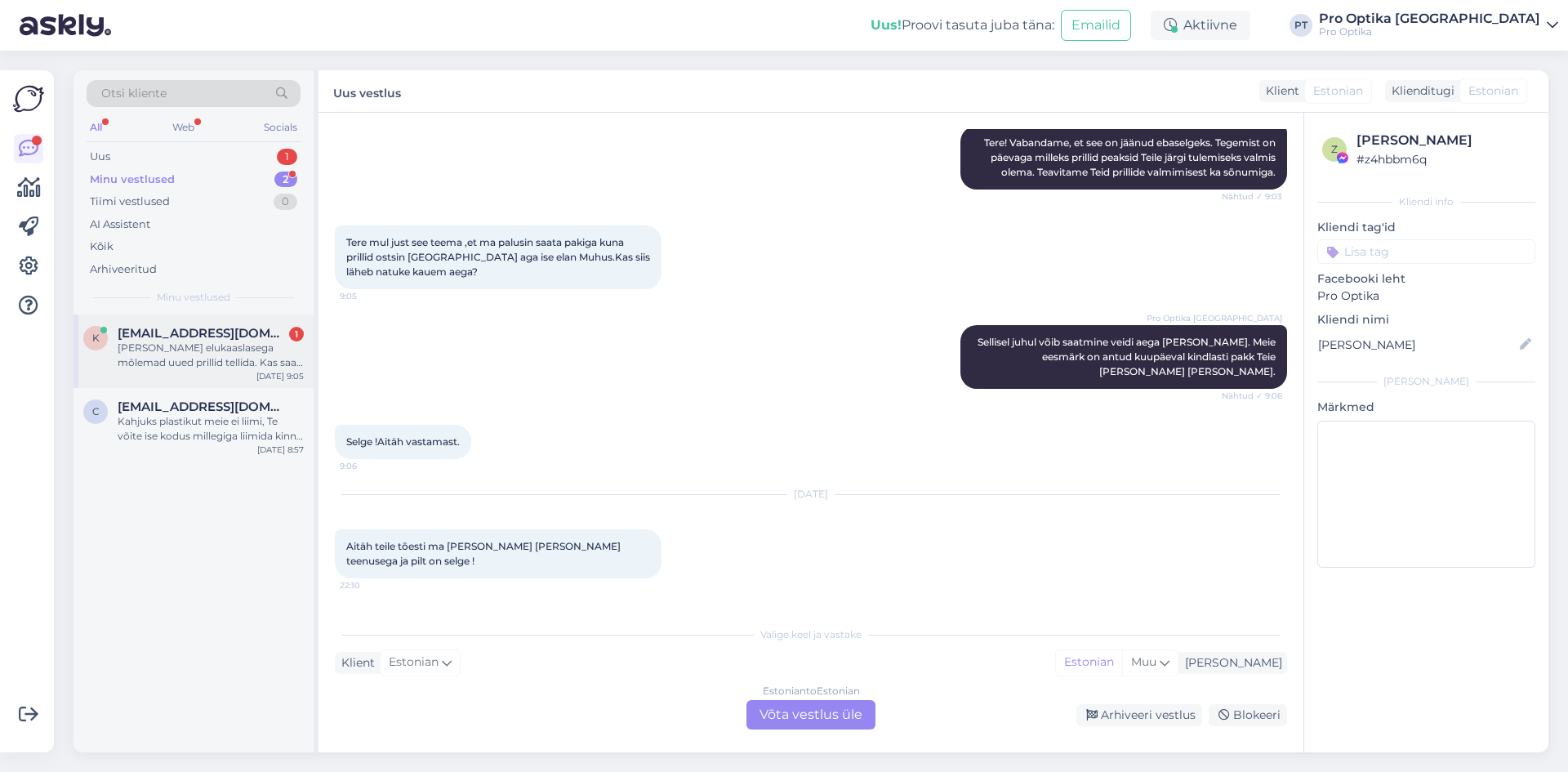
click at [223, 353] on div "[PERSON_NAME] elukaaslasega mõlemad uued prillid tellida. Kas saab lihtsalt [PE…" at bounding box center [210, 356] width 186 height 29
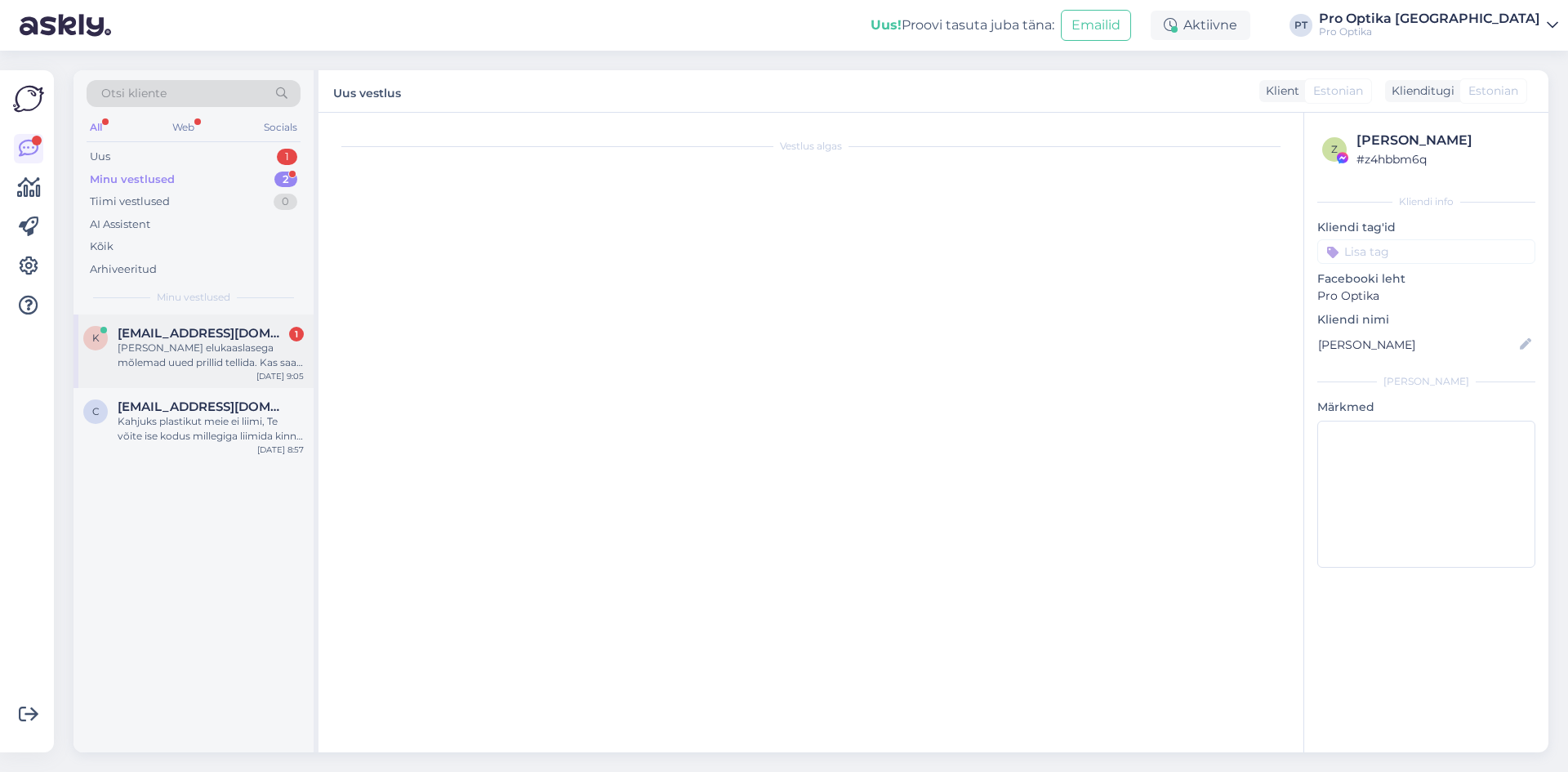
scroll to position [0, 0]
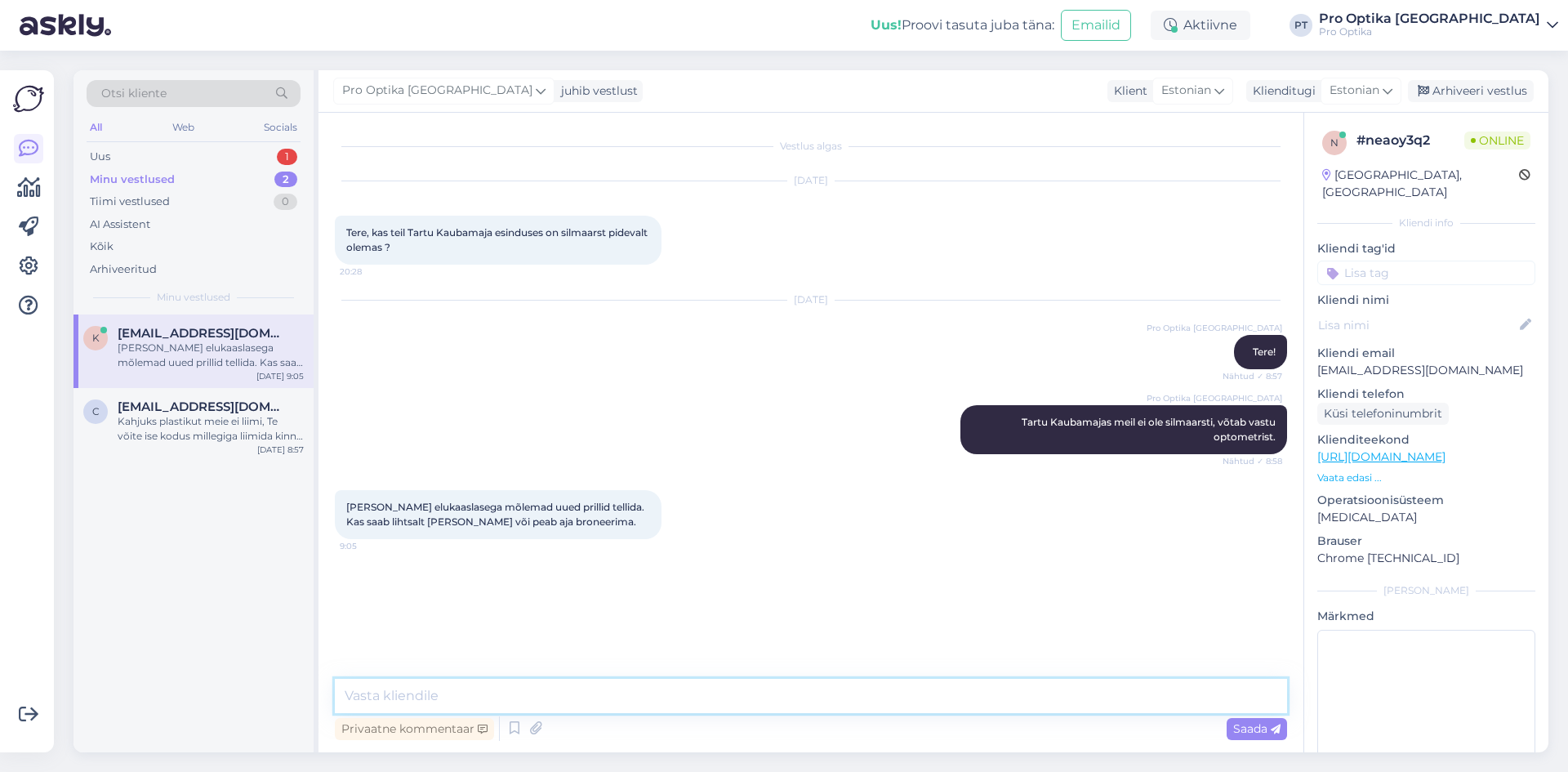
click at [469, 702] on textarea at bounding box center [810, 696] width 952 height 34
type textarea "Soovitav oleks aeg broneerida."
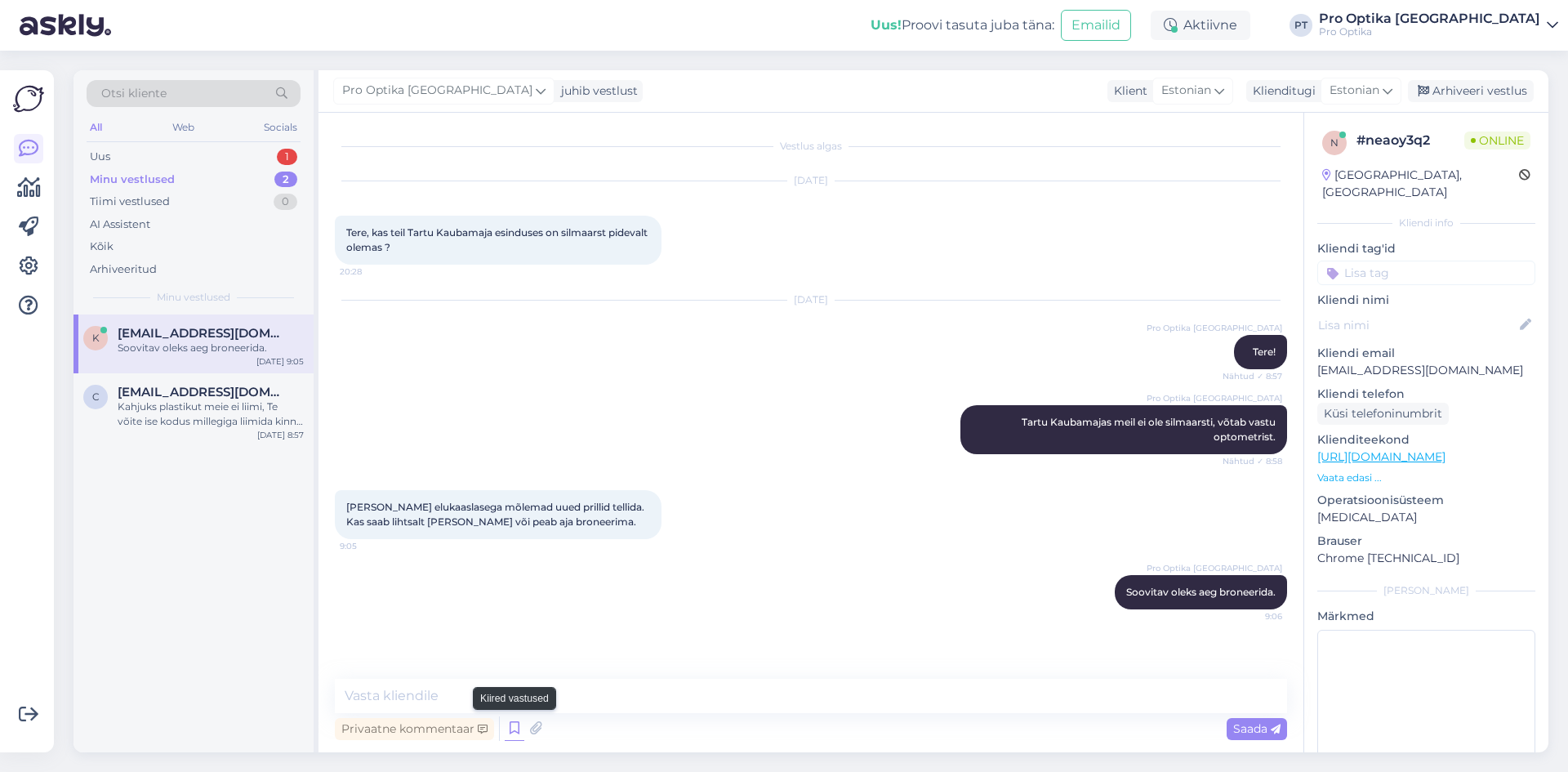
click at [504, 726] on icon at bounding box center [513, 729] width 19 height 25
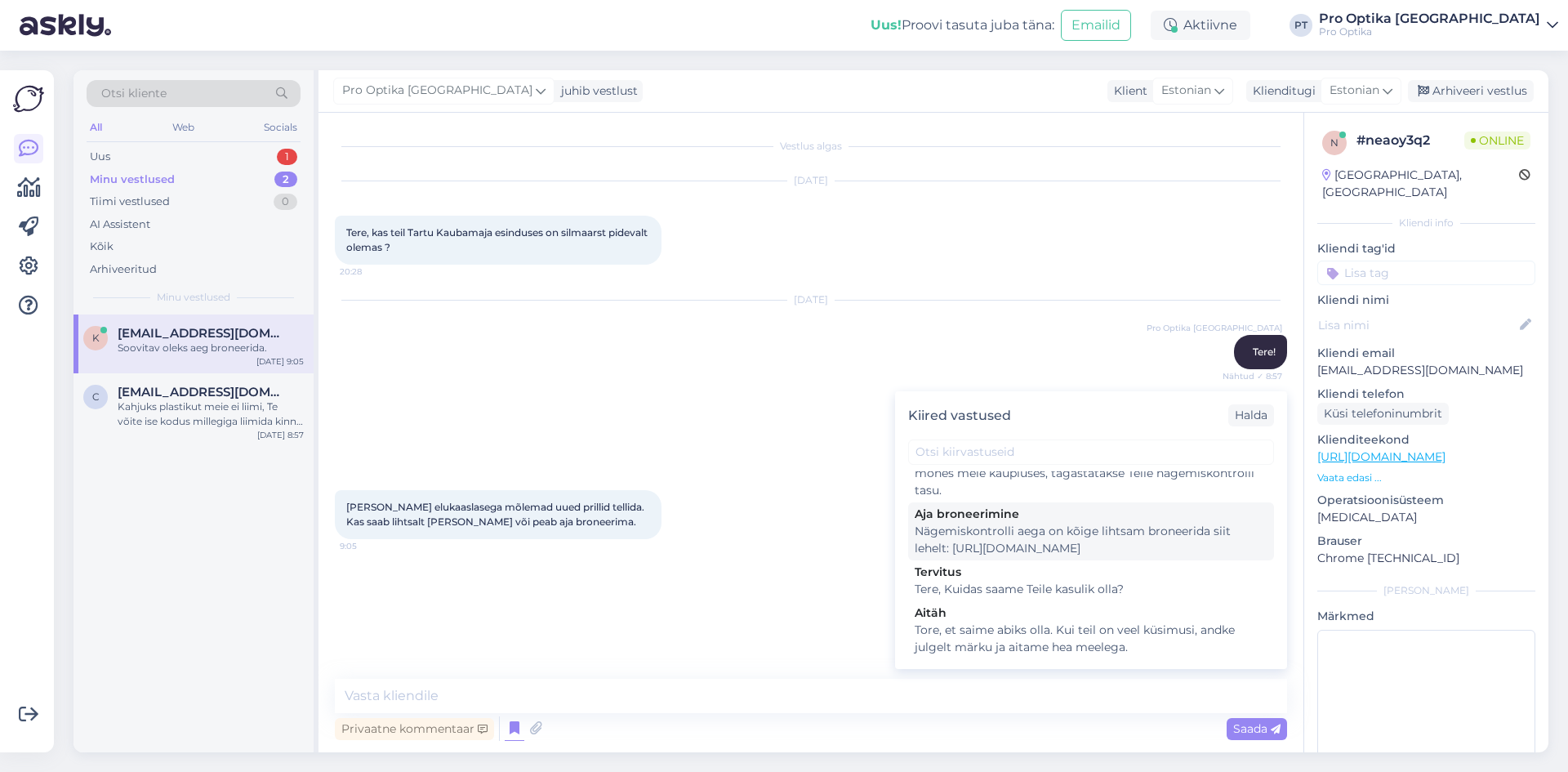
scroll to position [408, 0]
click at [1133, 551] on div "Nägemiskontrolli aega on kõige lihtsam broneerida siit lehelt: [URL][DOMAIN_NAM…" at bounding box center [1091, 538] width 353 height 34
type textarea "Nägemiskontrolli aega on kõige lihtsam broneerida siit lehelt: [URL][DOMAIN_NAM…"
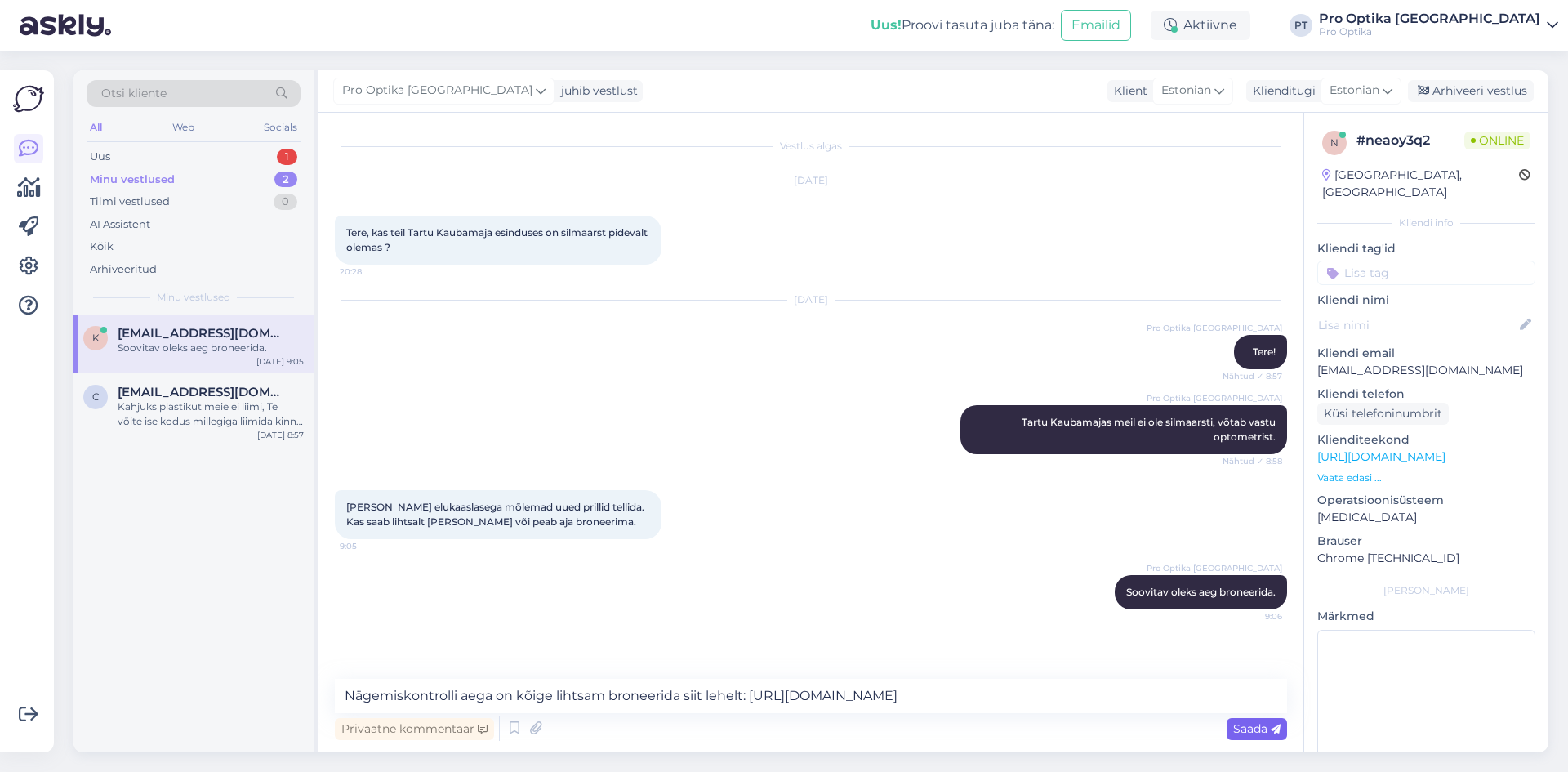
click at [1242, 734] on span "Saada" at bounding box center [1257, 729] width 48 height 15
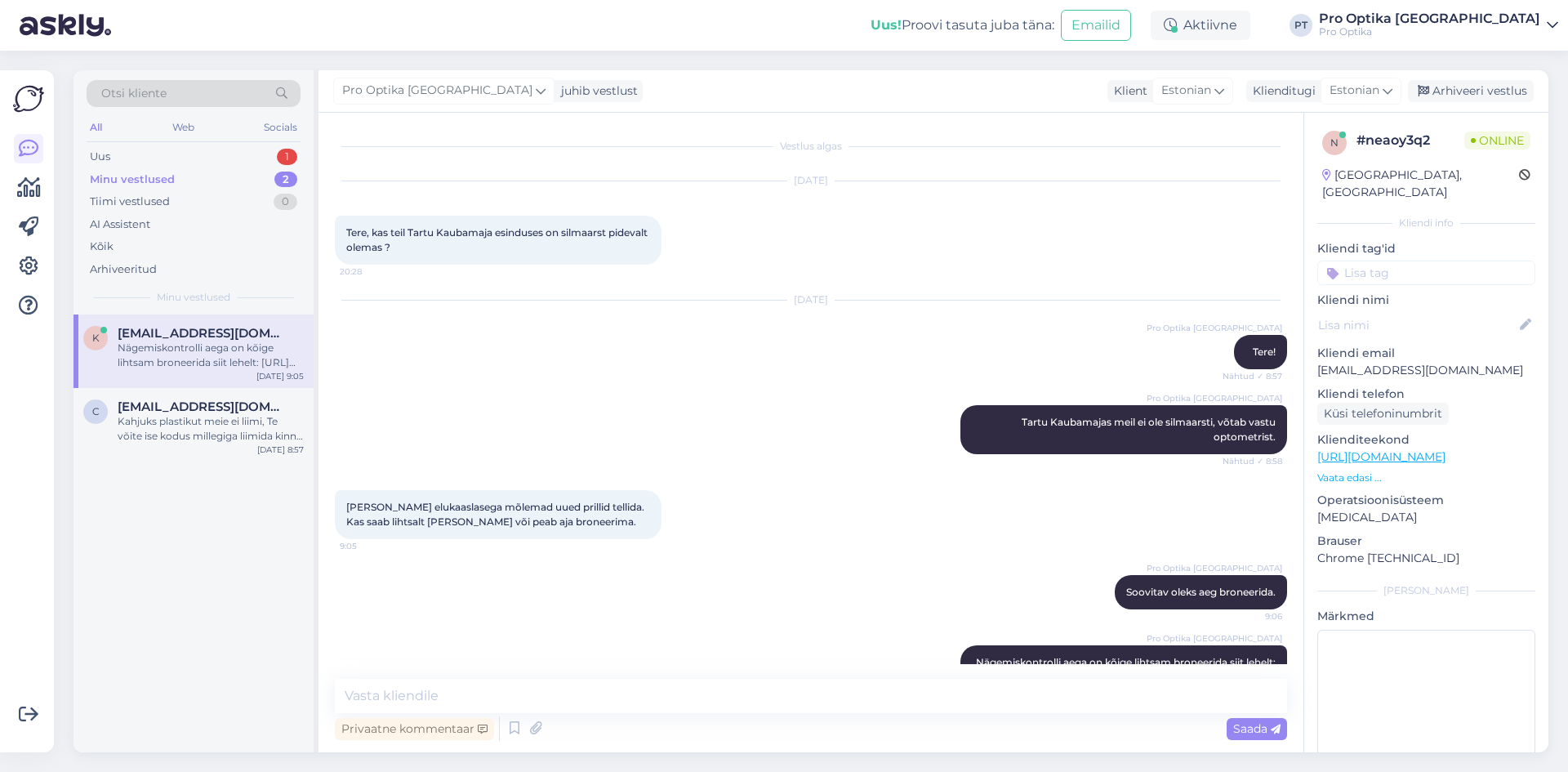
scroll to position [62, 0]
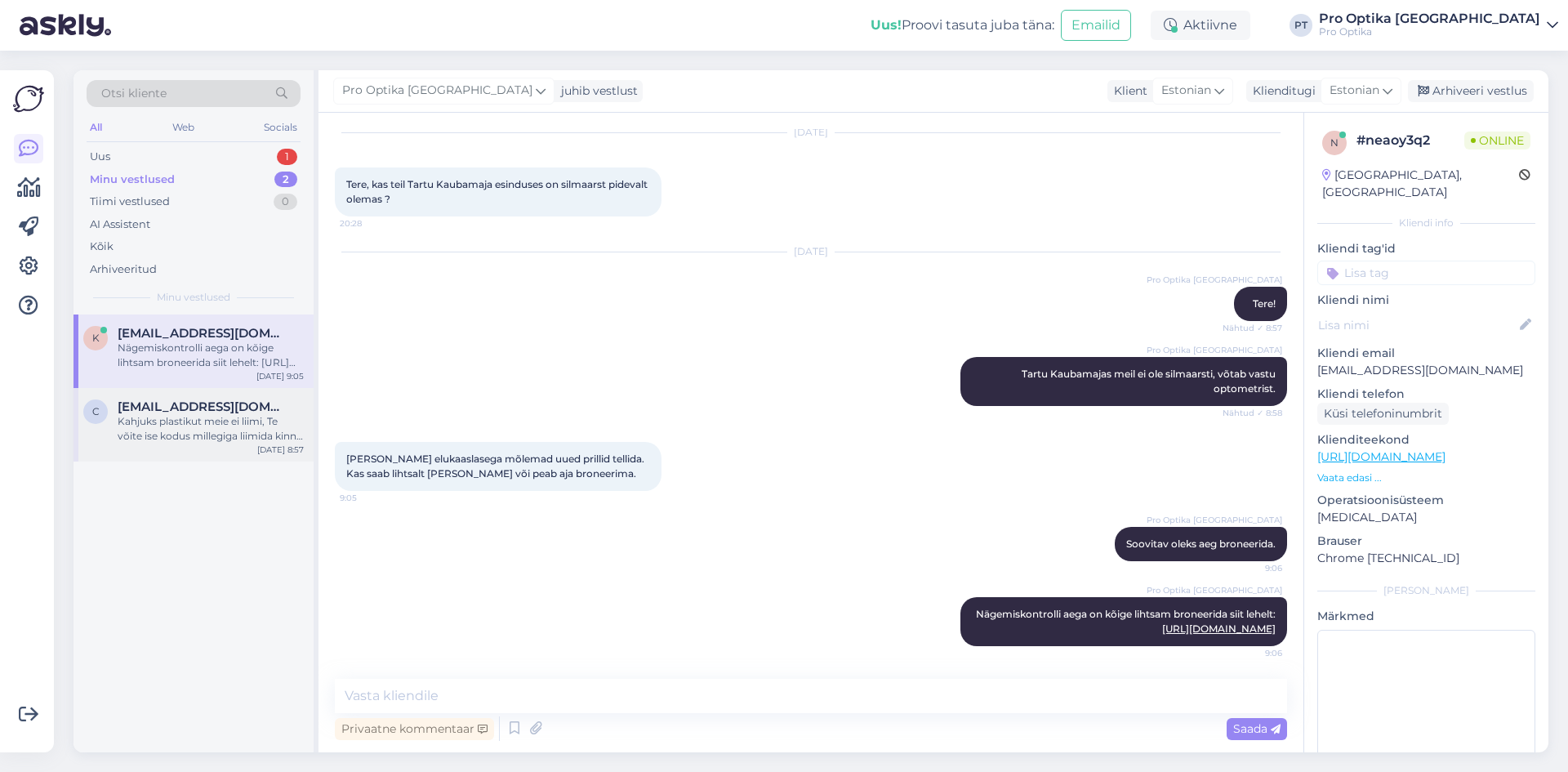
click at [197, 415] on div "Kahjuks plastikut meie ei liimi, Te võite ise kodus millegiga liimida kinni või…" at bounding box center [210, 429] width 186 height 29
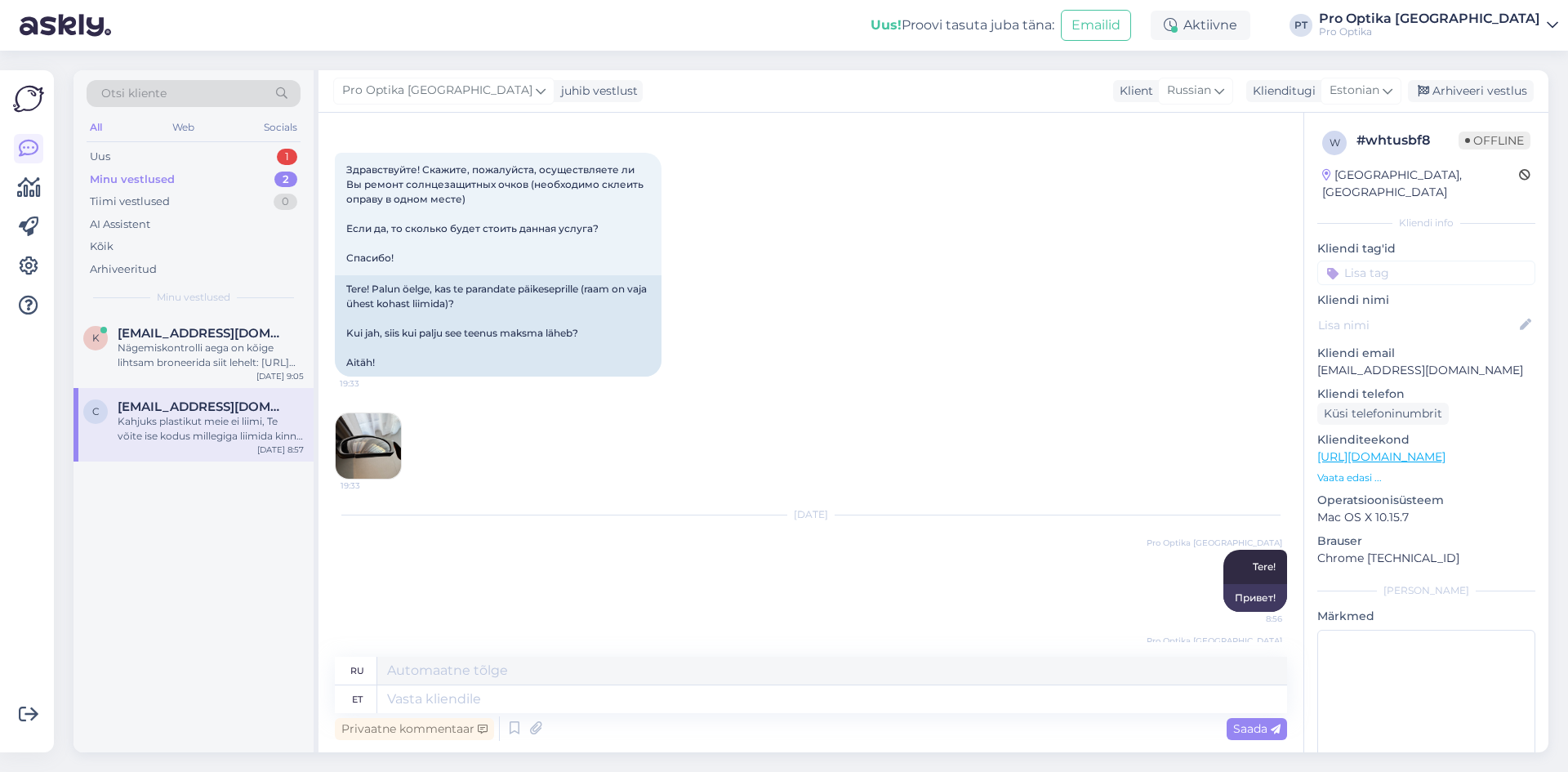
scroll to position [193, 0]
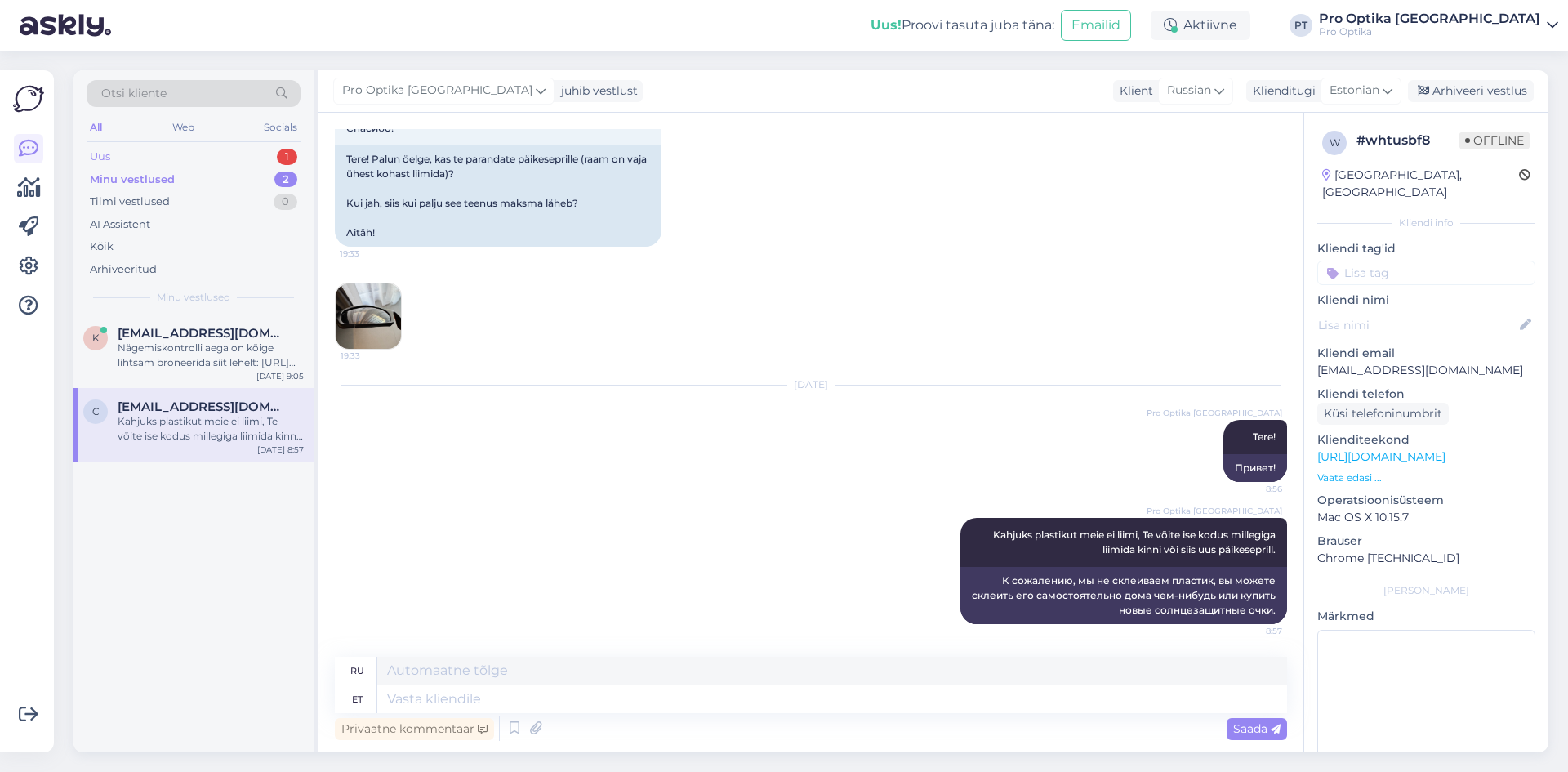
click at [269, 156] on div "Uus 1" at bounding box center [193, 156] width 214 height 23
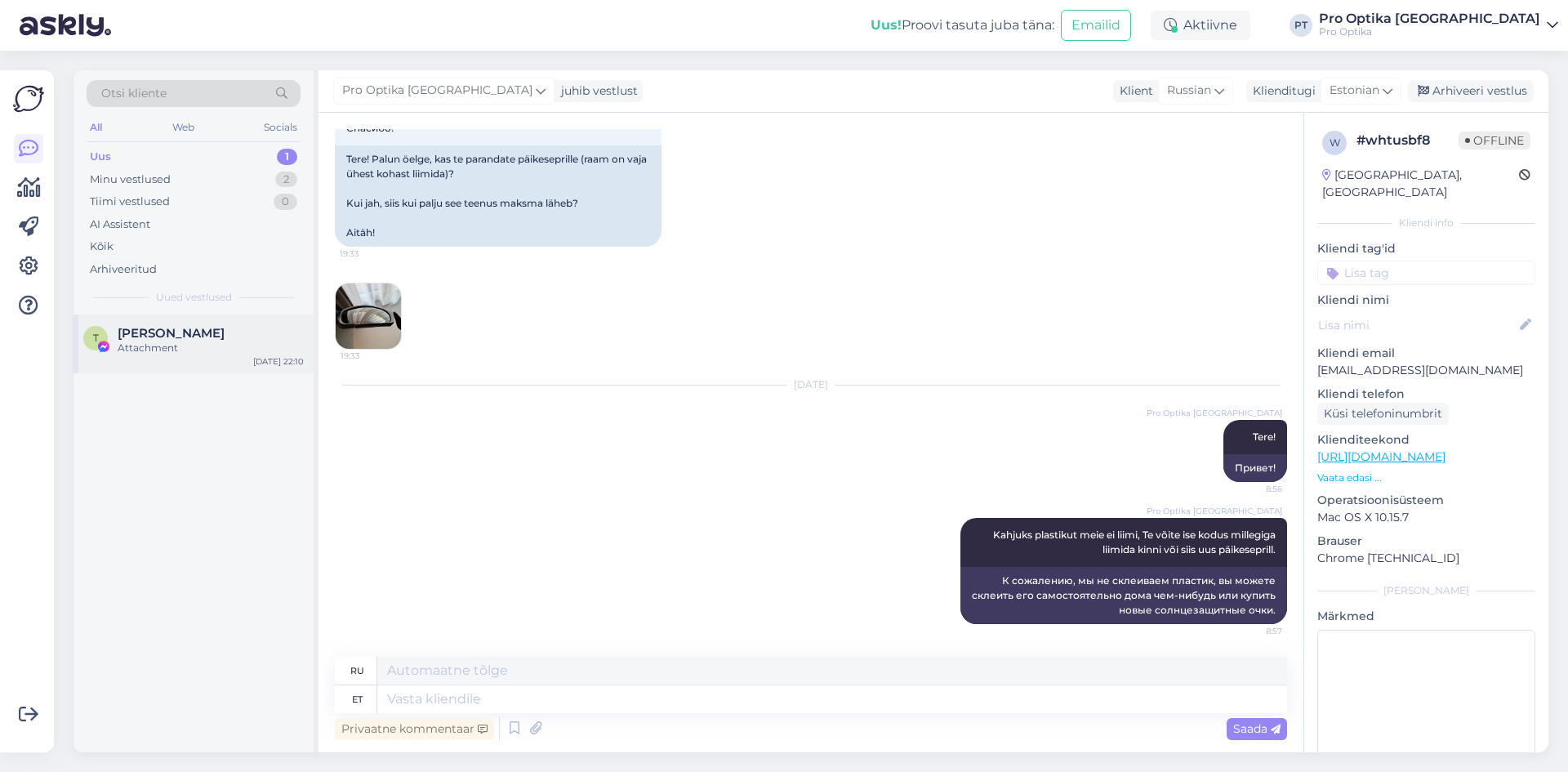
click at [214, 330] on div "[PERSON_NAME]" at bounding box center [210, 334] width 186 height 15
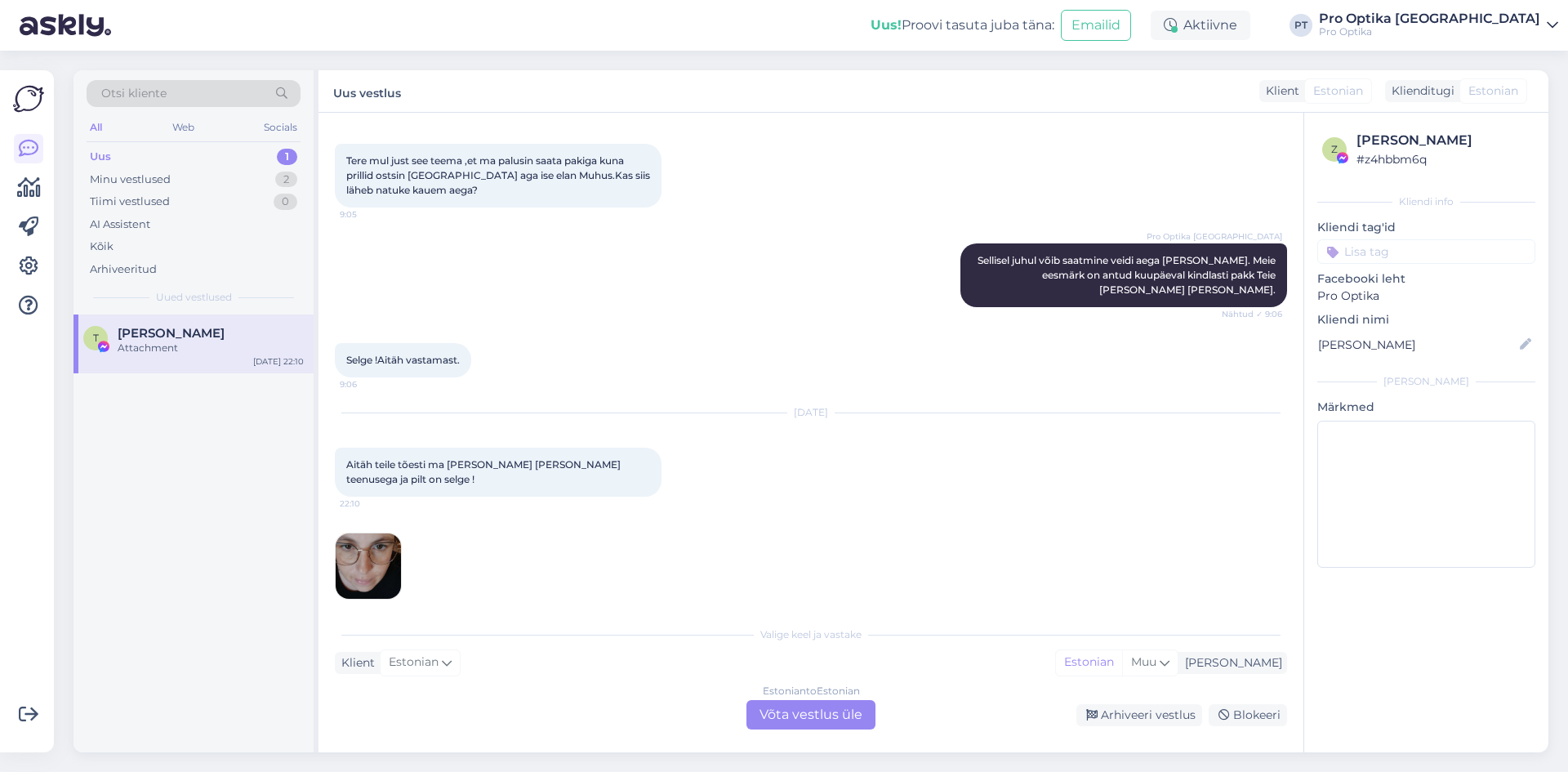
click at [773, 721] on div "Estonian to Estonian Võta vestlus üle" at bounding box center [810, 715] width 129 height 29
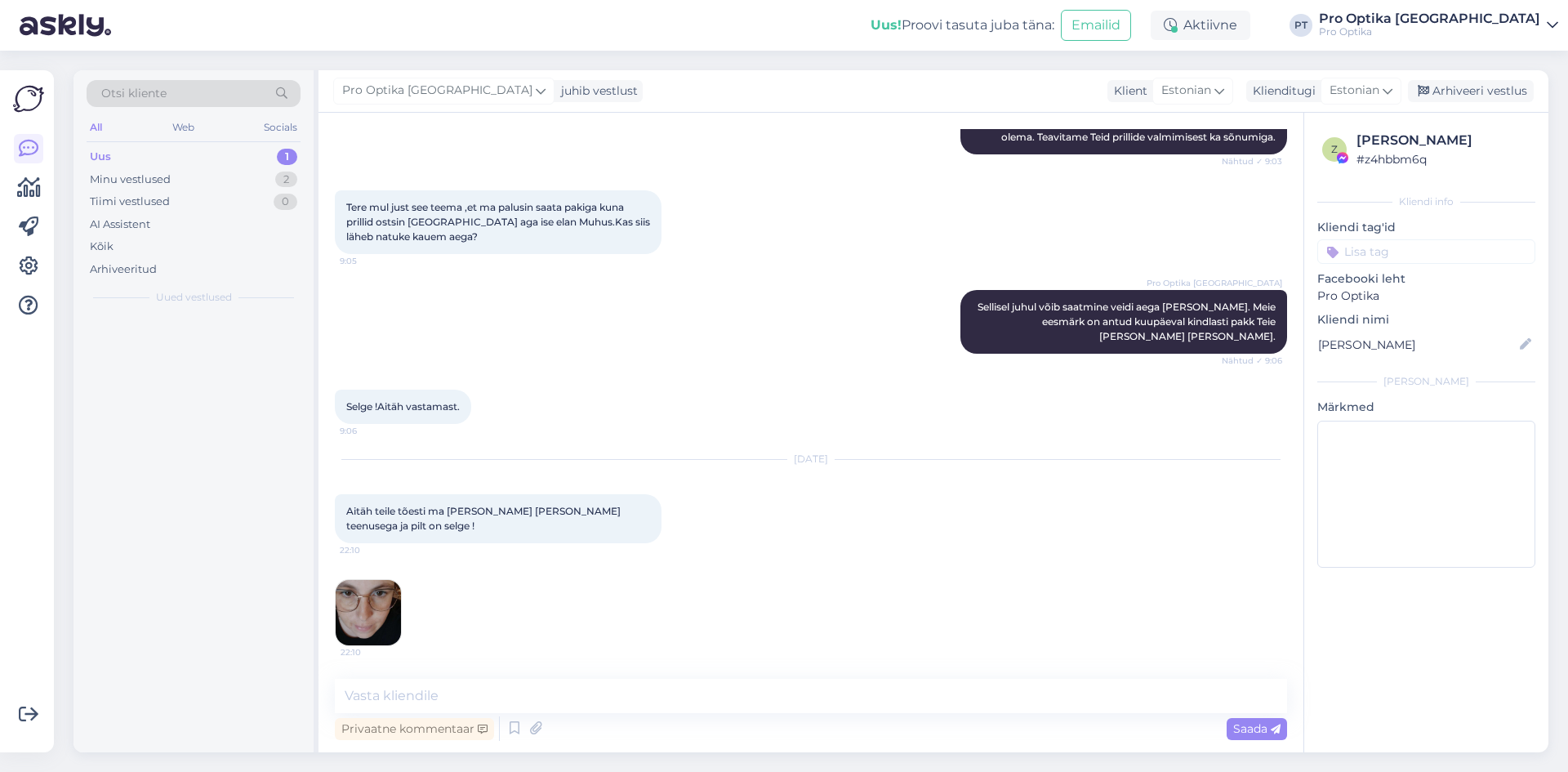
scroll to position [259, 0]
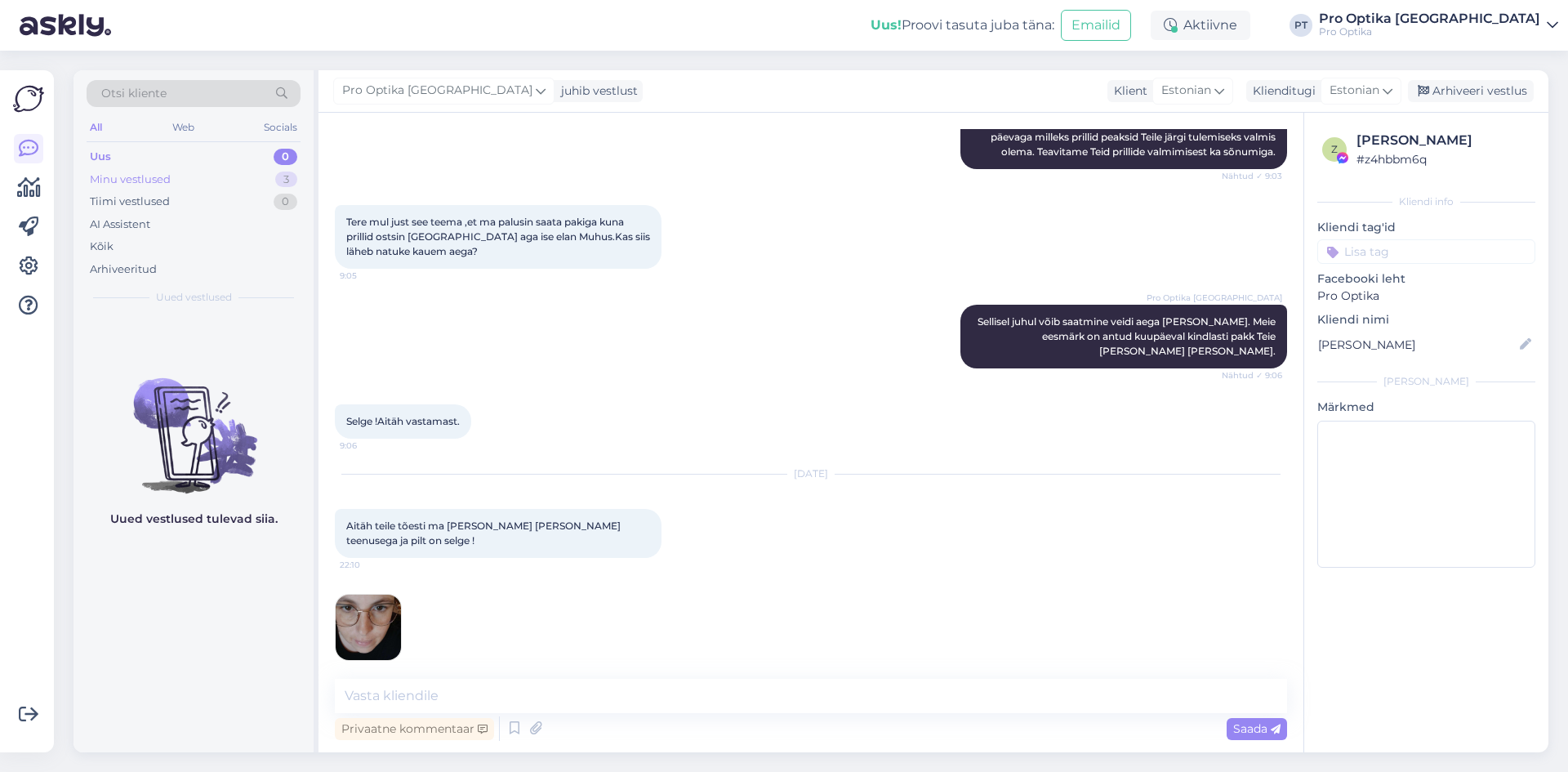
click at [151, 173] on div "Minu vestlused" at bounding box center [130, 180] width 81 height 17
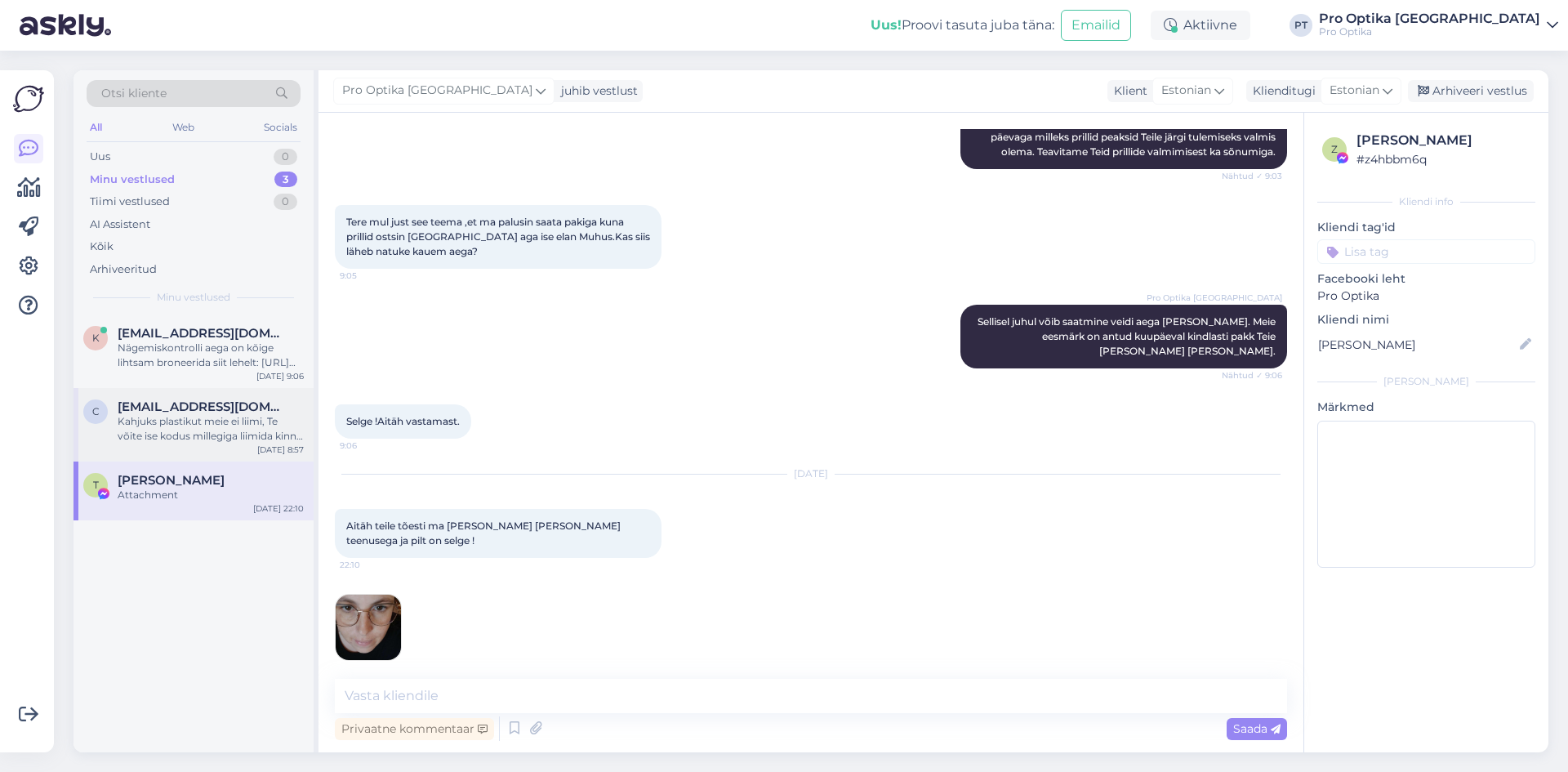
click at [165, 456] on div "c [EMAIL_ADDRESS][DOMAIN_NAME] Kahjuks plastikut meie ei liimi, Te võite ise ko…" at bounding box center [193, 425] width 240 height 74
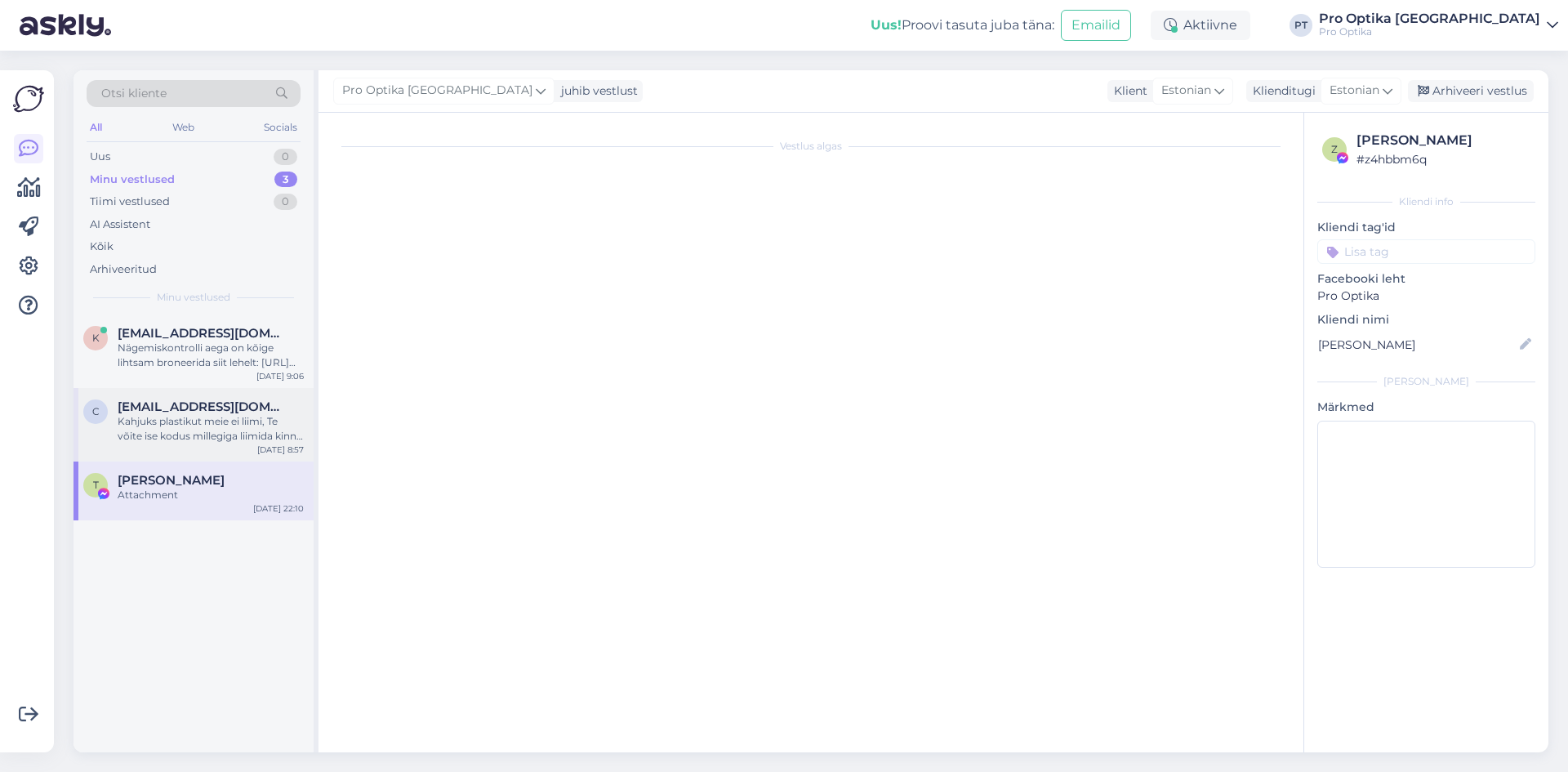
scroll to position [193, 0]
